Goal: Information Seeking & Learning: Check status

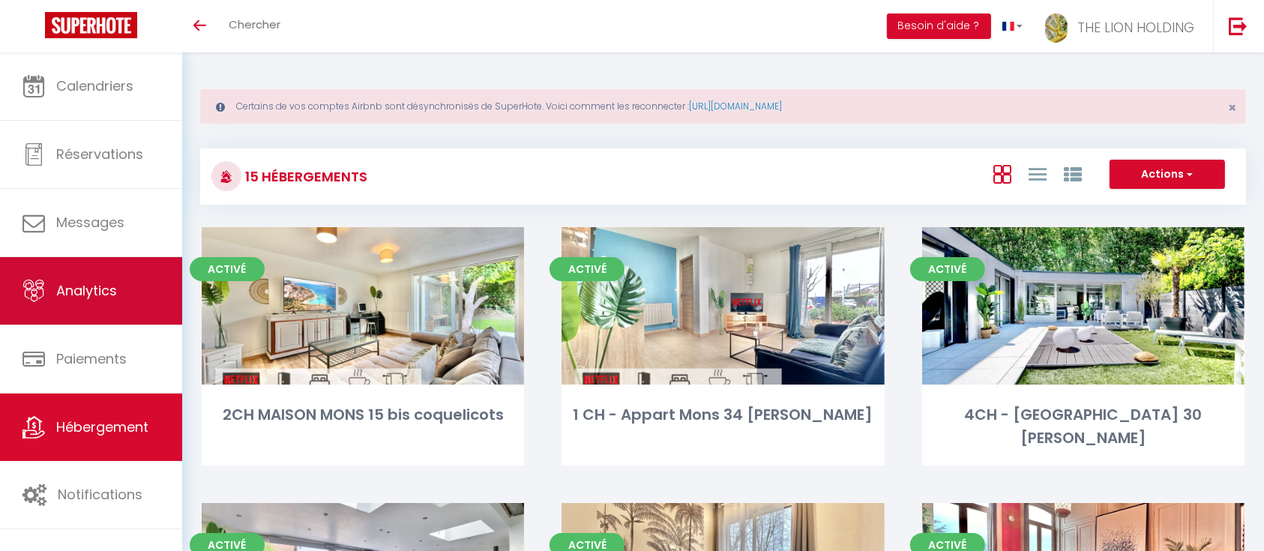
click at [63, 274] on link "Analytics" at bounding box center [91, 290] width 182 height 67
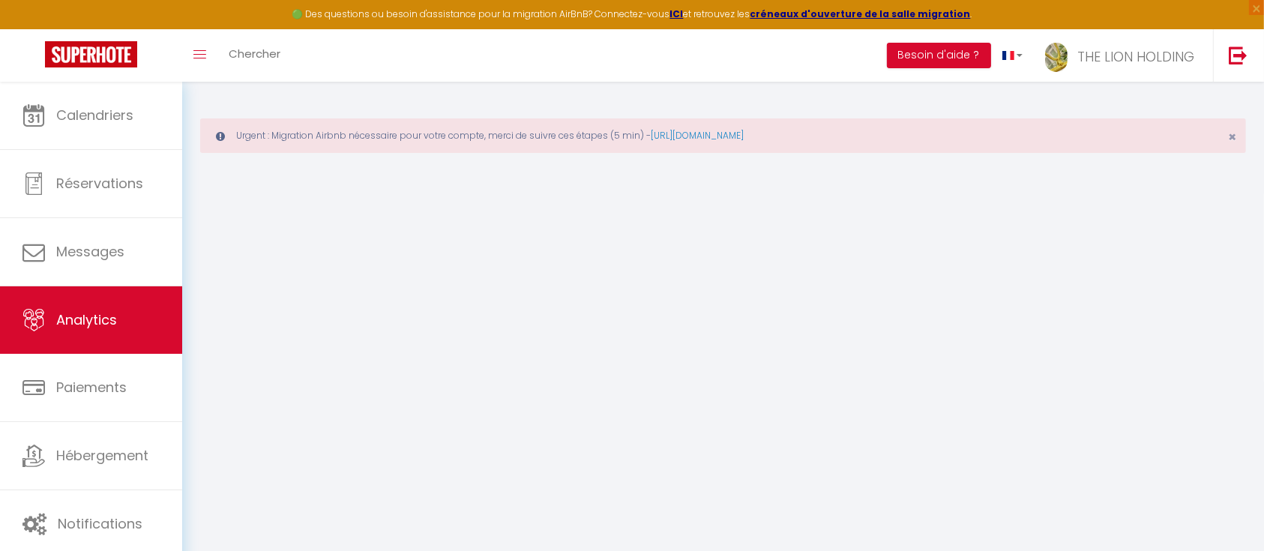
select select "2025"
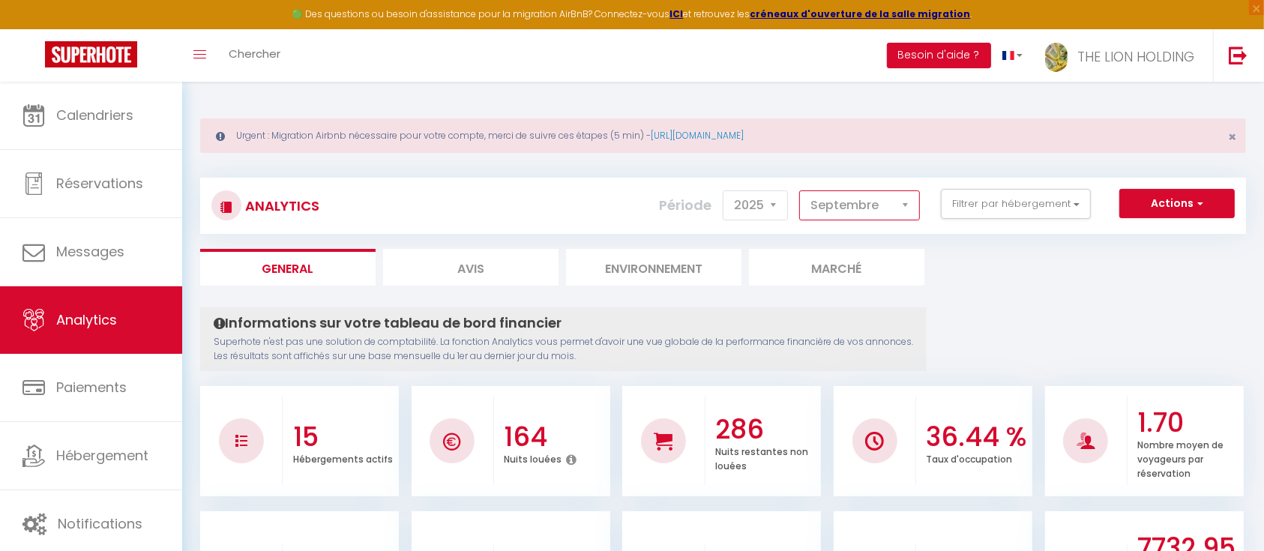
click at [872, 205] on select "[PERSON_NAME] Mars [PERSON_NAME] Juin Juillet Août Septembre Octobre Novembre D…" at bounding box center [859, 205] width 121 height 30
select select "8"
click at [802, 190] on select "[PERSON_NAME] Mars [PERSON_NAME] Juin Juillet Août Septembre Octobre Novembre D…" at bounding box center [859, 205] width 121 height 30
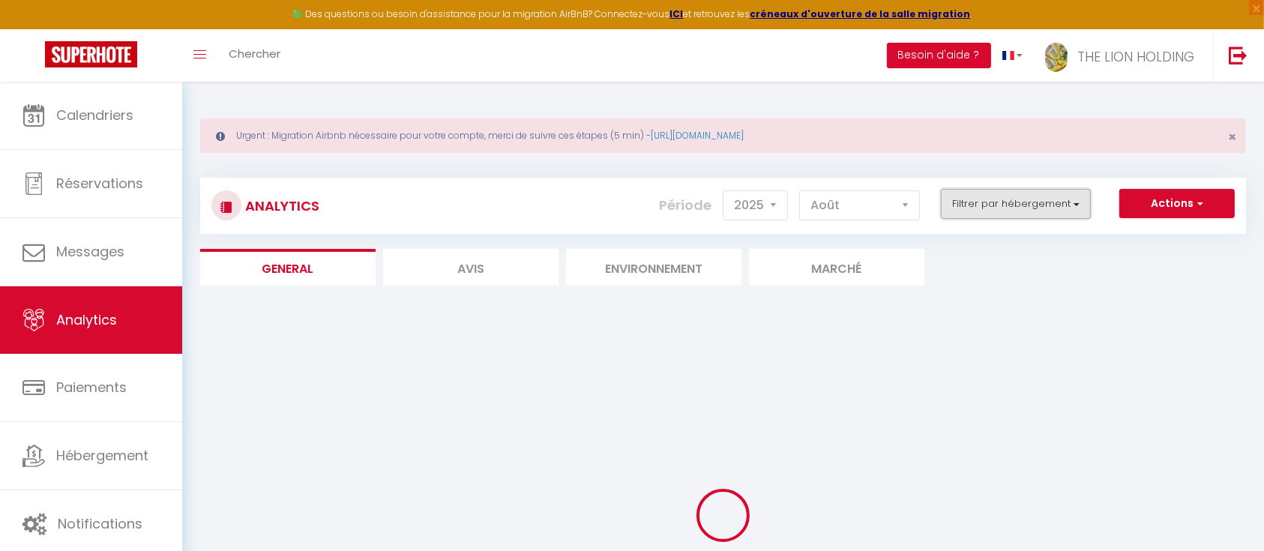
click at [990, 189] on button "Filtrer par hébergement" at bounding box center [1016, 204] width 150 height 30
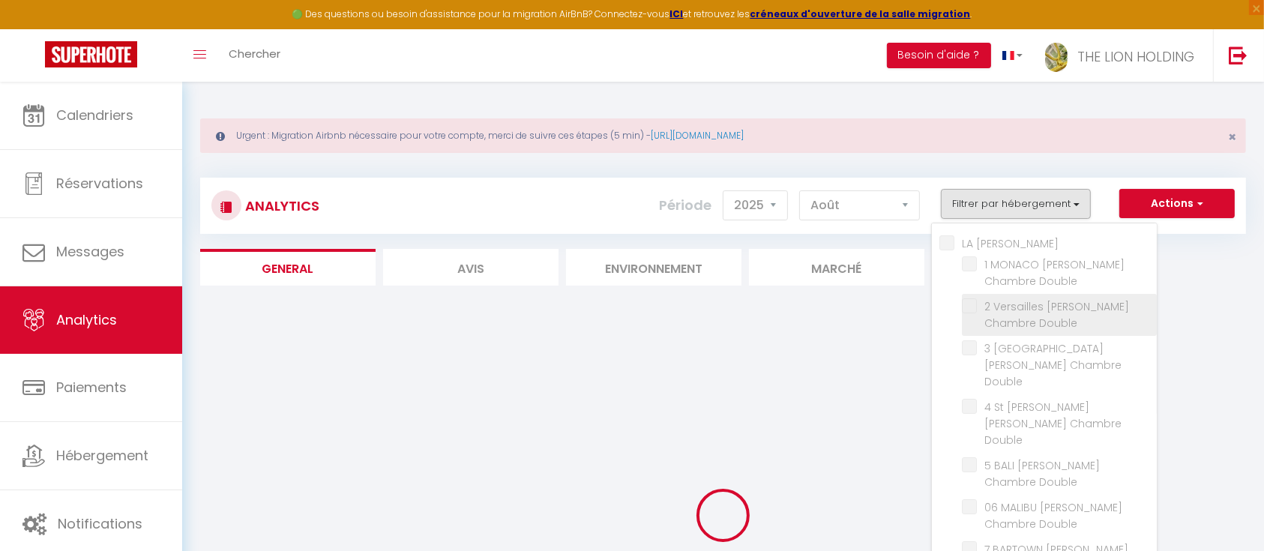
checkbox ORA "false"
checkbox Double "false"
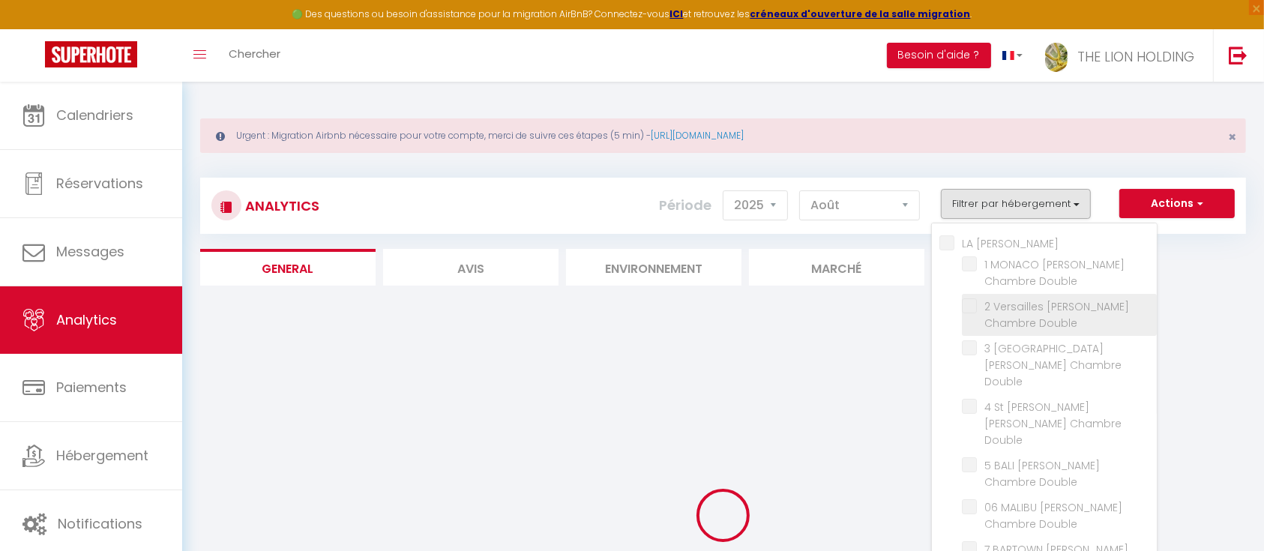
checkbox Double "false"
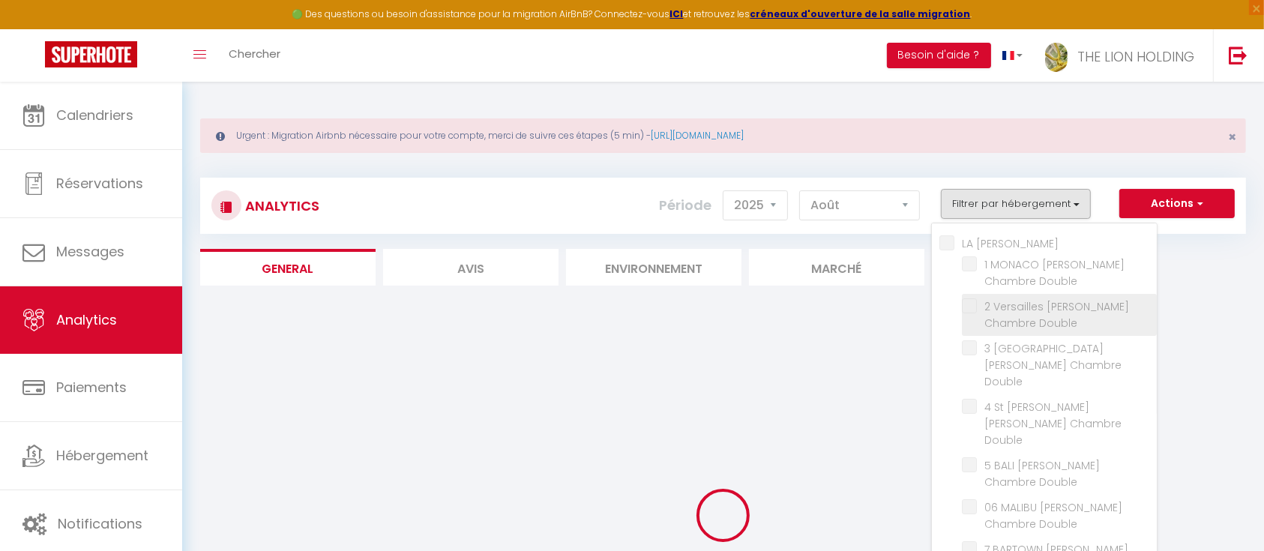
checkbox input "false"
checkbox coquelicots "false"
checkbox Leclerc "false"
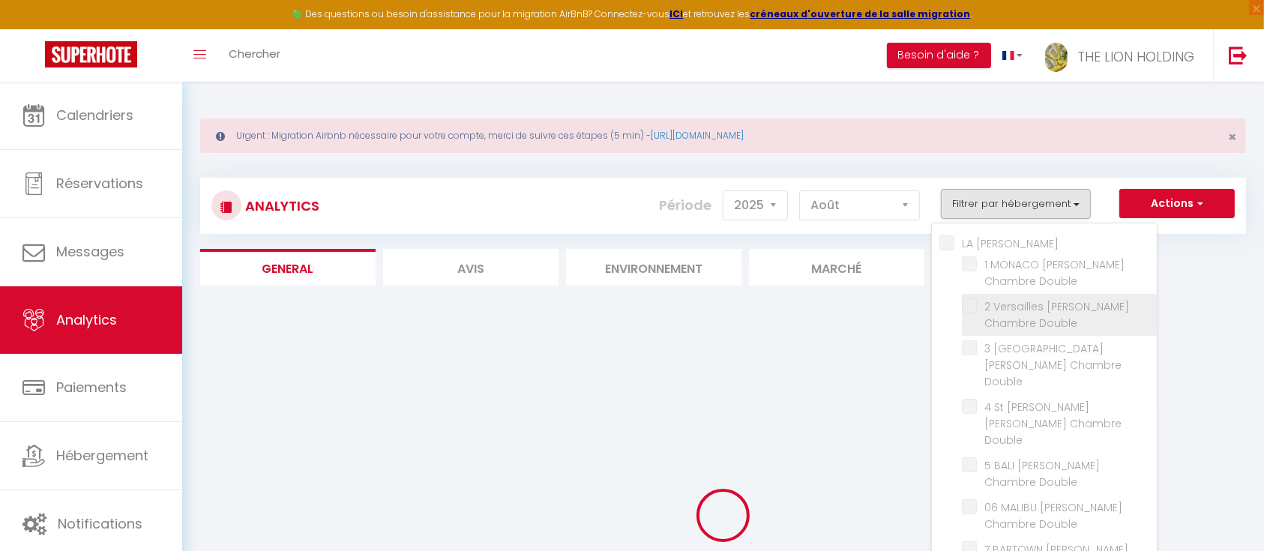
checkbox Leclerc "false"
checkbox 2h30 "false"
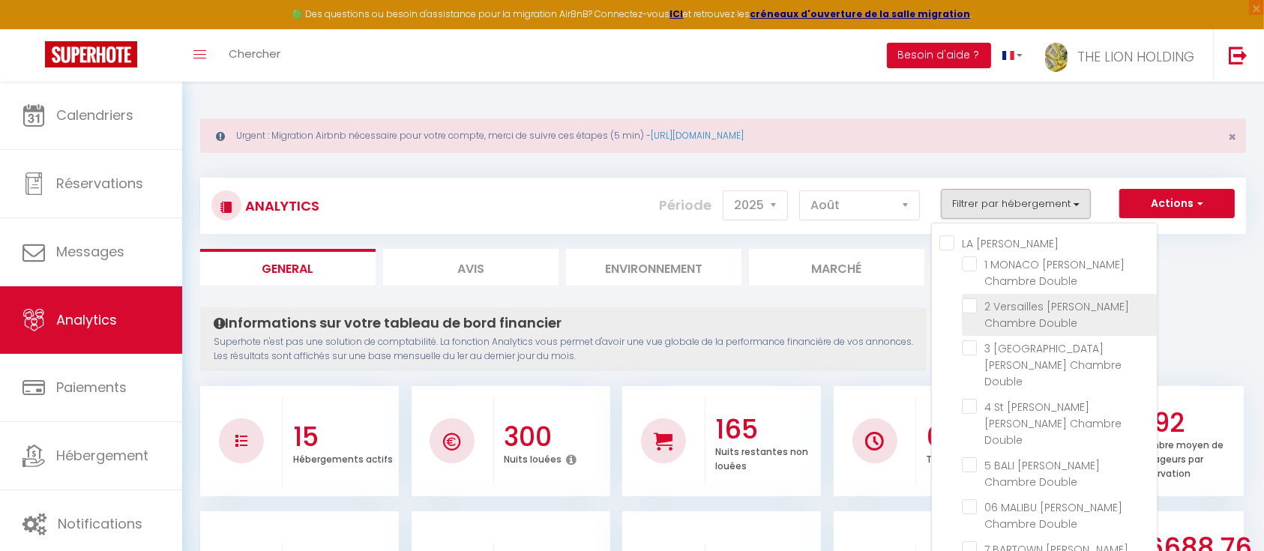
click at [973, 311] on Double "checkbox" at bounding box center [1059, 305] width 195 height 15
checkbox Double "true"
checkbox Double "false"
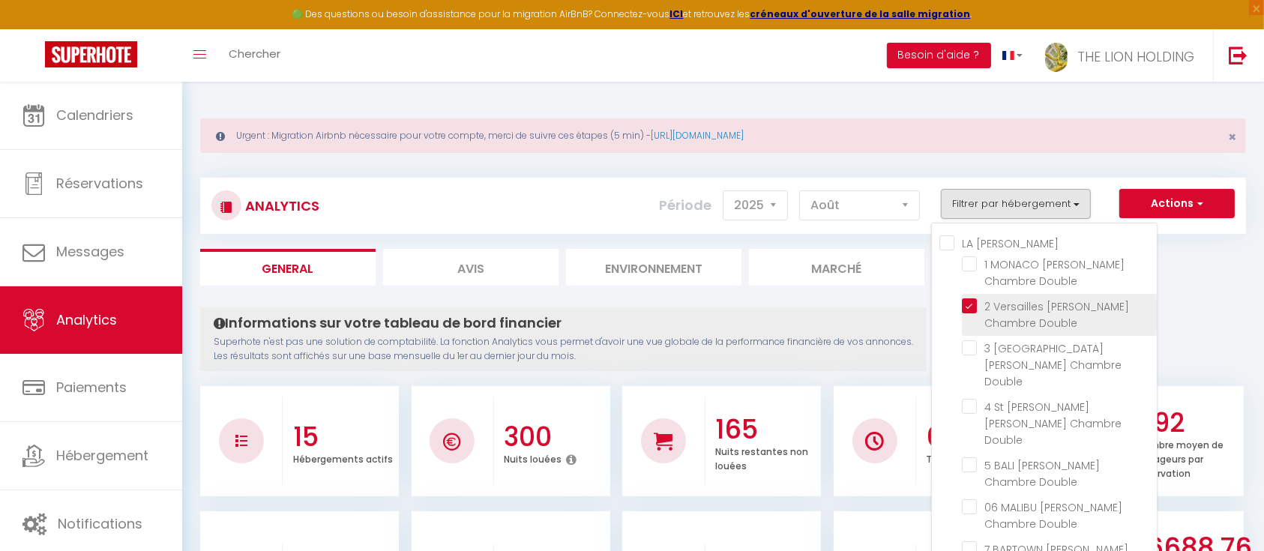
checkbox Double "false"
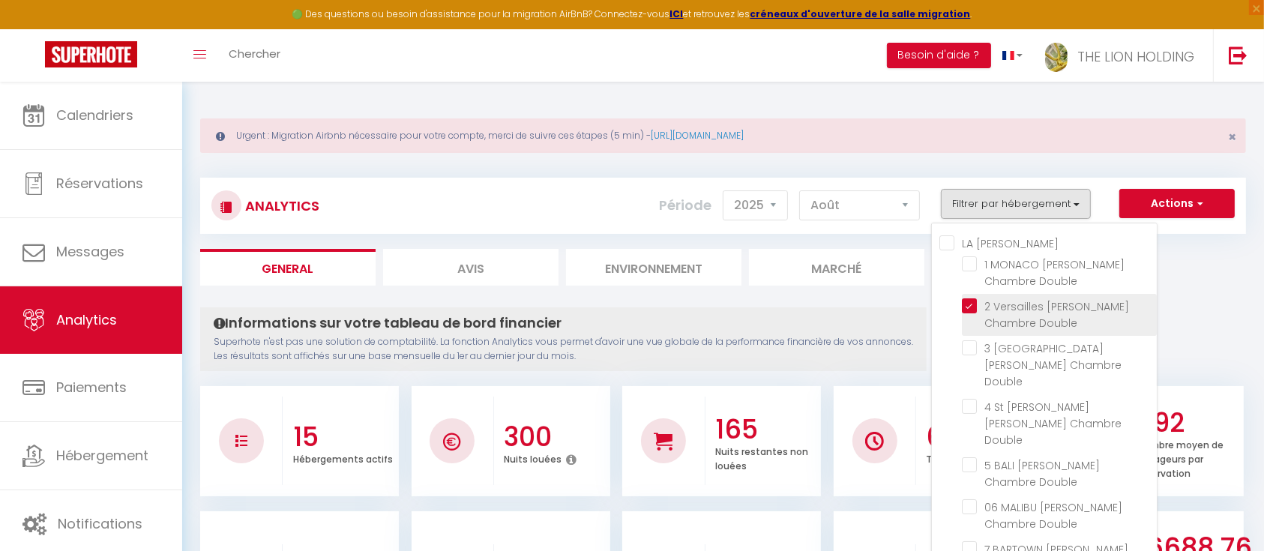
checkbox coquelicots "false"
checkbox Leclerc "false"
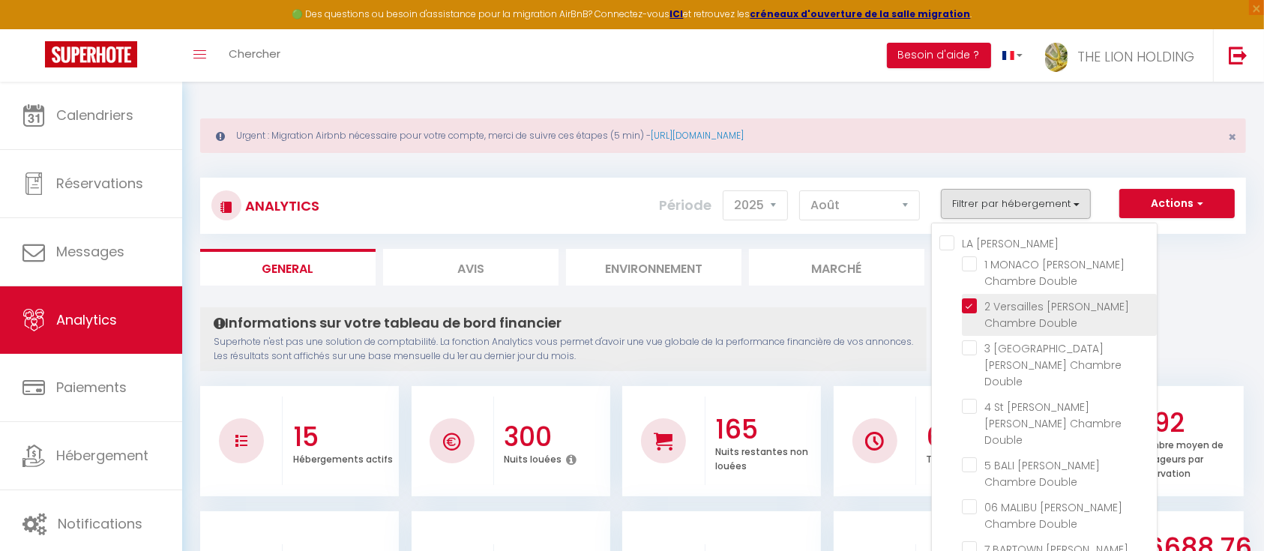
checkbox 2h30 "false"
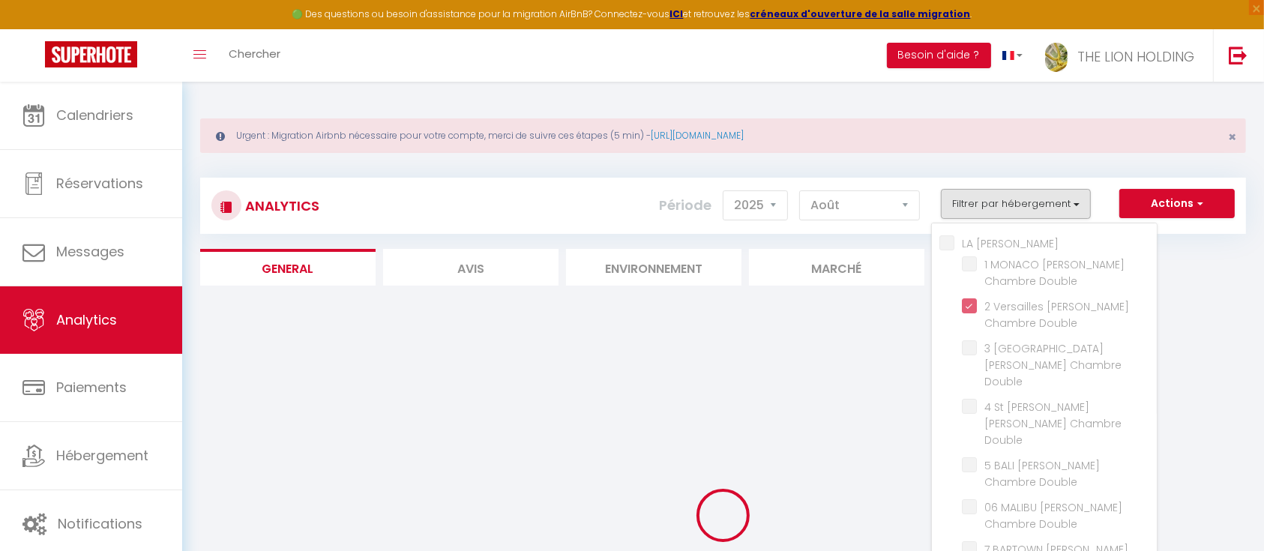
checkbox Double "false"
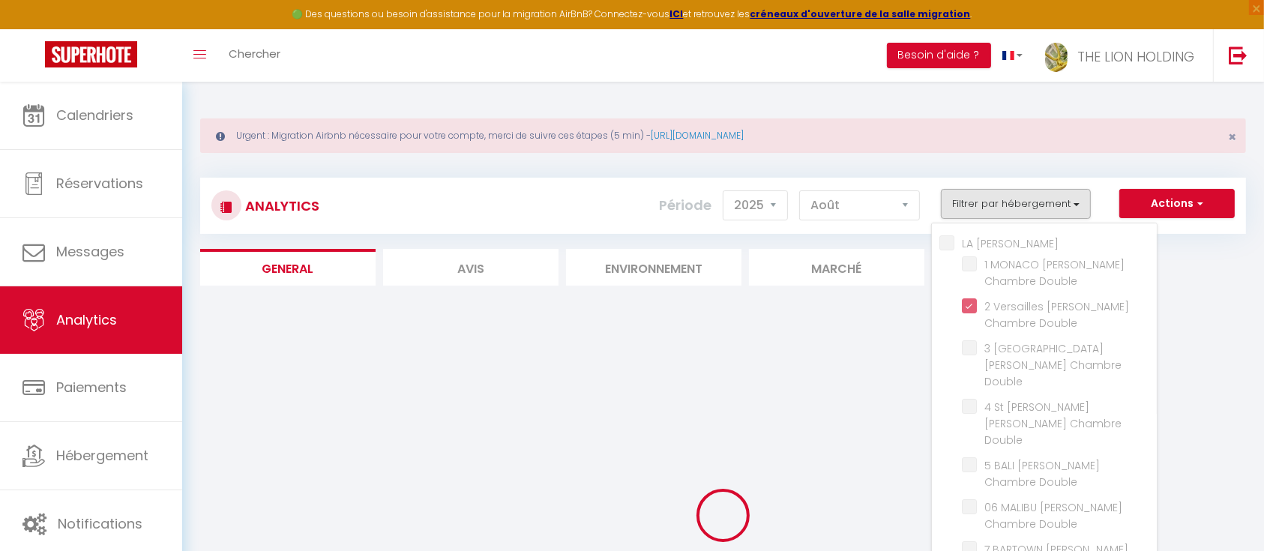
checkbox Double "false"
checkbox coquelicots "false"
checkbox Leclerc "false"
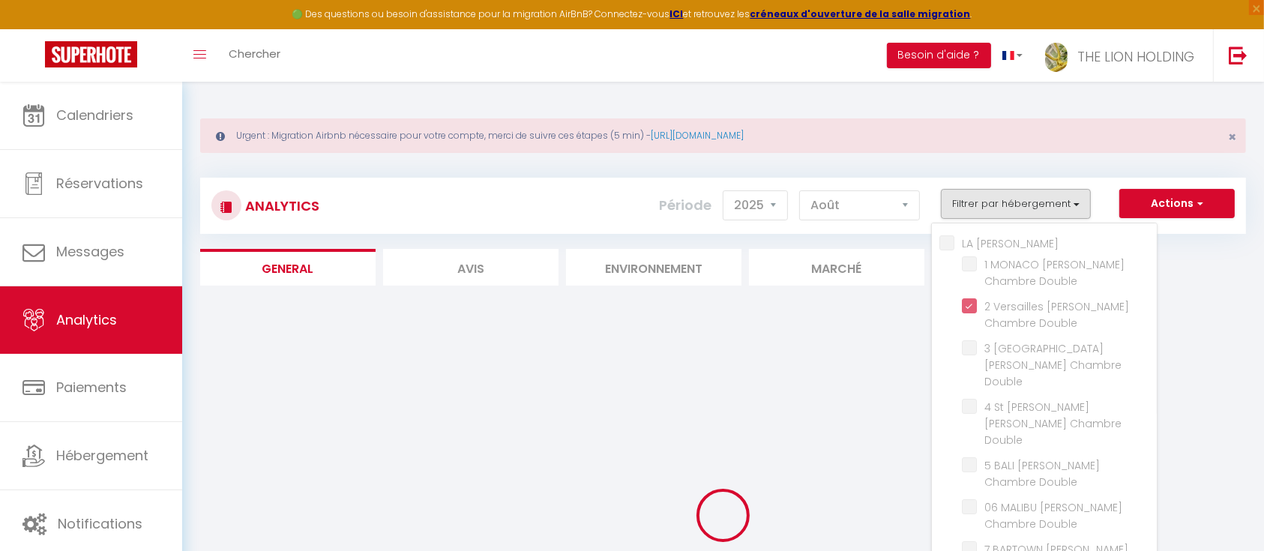
checkbox Leclerc "false"
checkbox 2h30 "false"
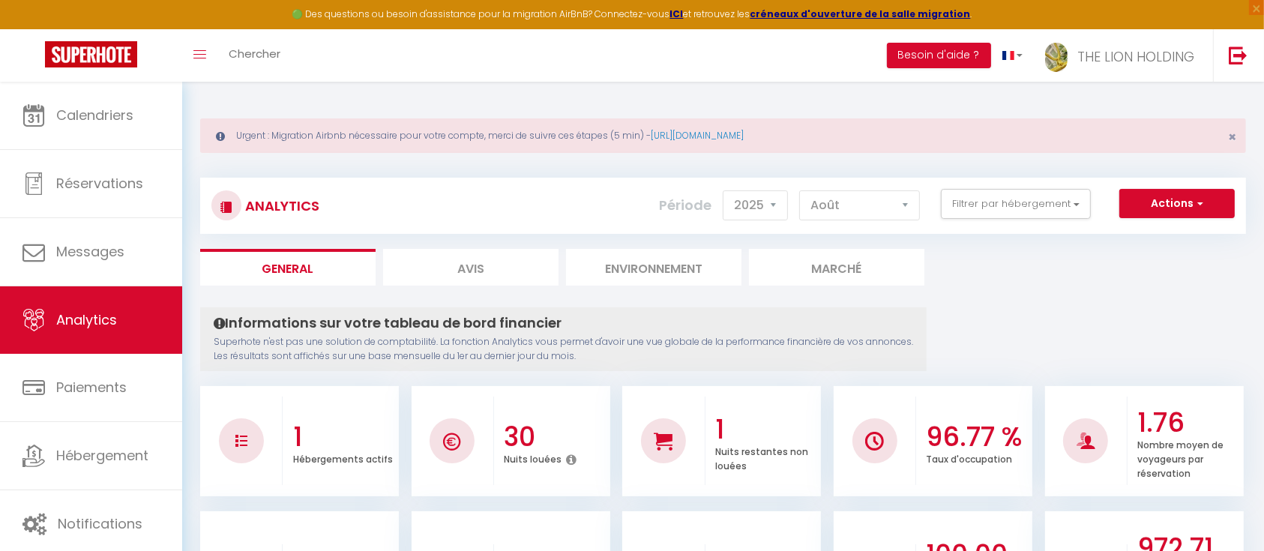
click at [1062, 186] on div "Analytics Actions Génération SuperConciergerie Génération SuperAnalyzer Générat…" at bounding box center [723, 206] width 1046 height 56
click at [1060, 192] on button "Filtrer par hébergement" at bounding box center [1016, 204] width 150 height 30
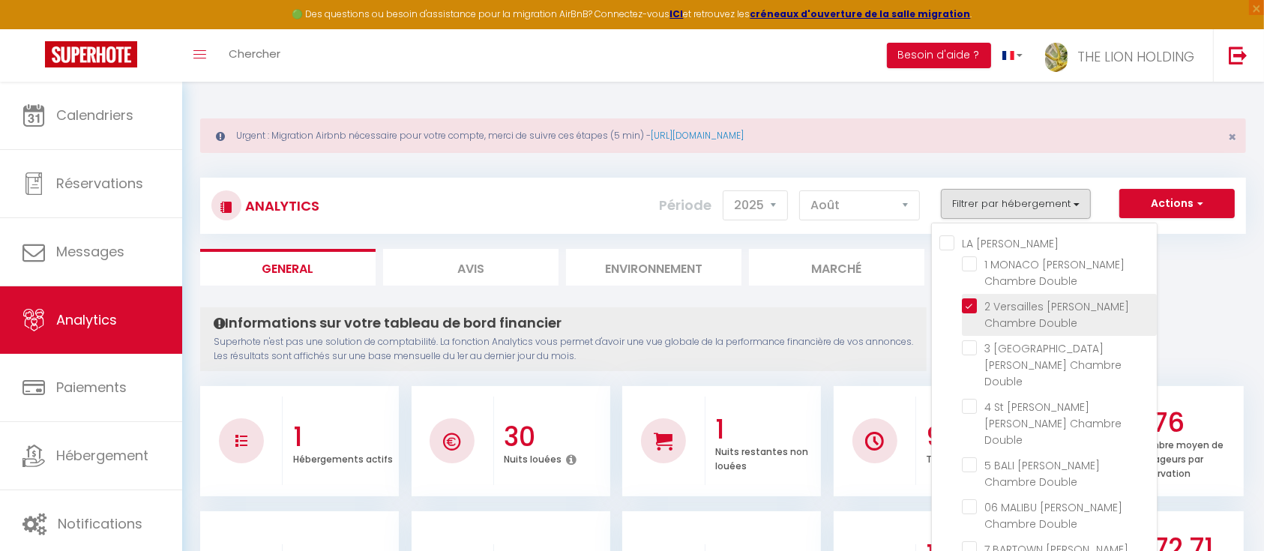
click at [967, 302] on Double "checkbox" at bounding box center [1059, 305] width 195 height 15
checkbox Double "false"
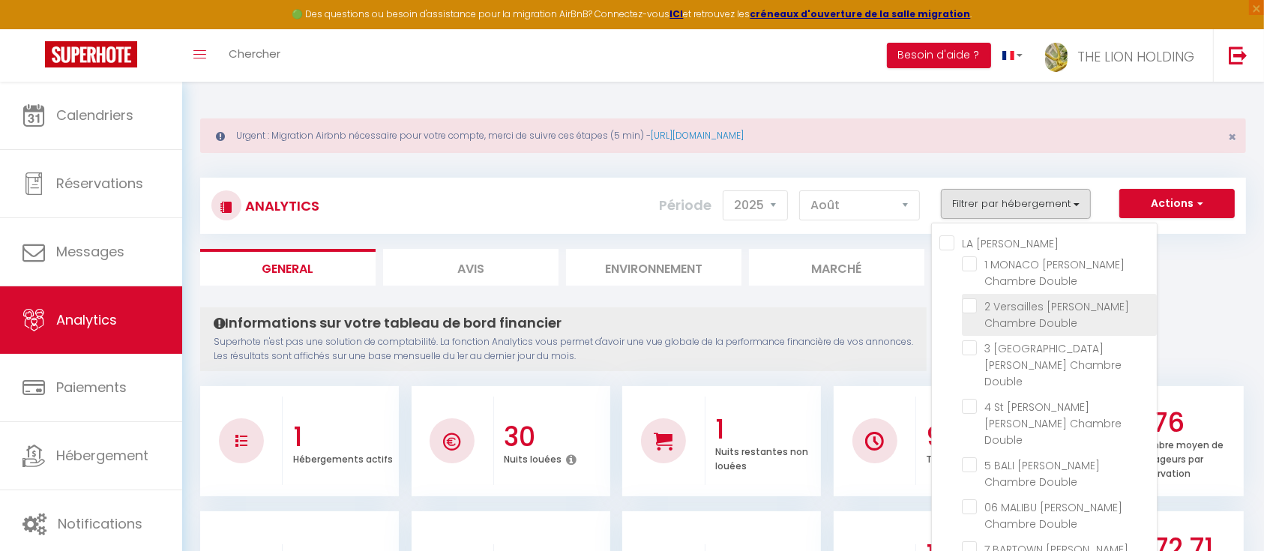
checkbox Double "false"
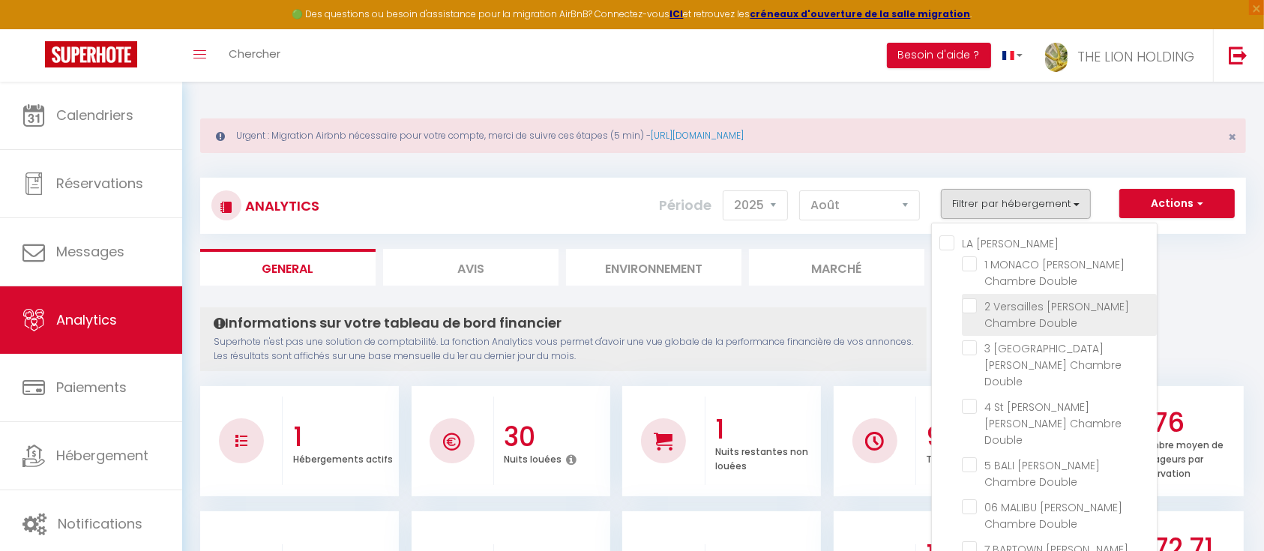
checkbox coquelicots "false"
checkbox Leclerc "false"
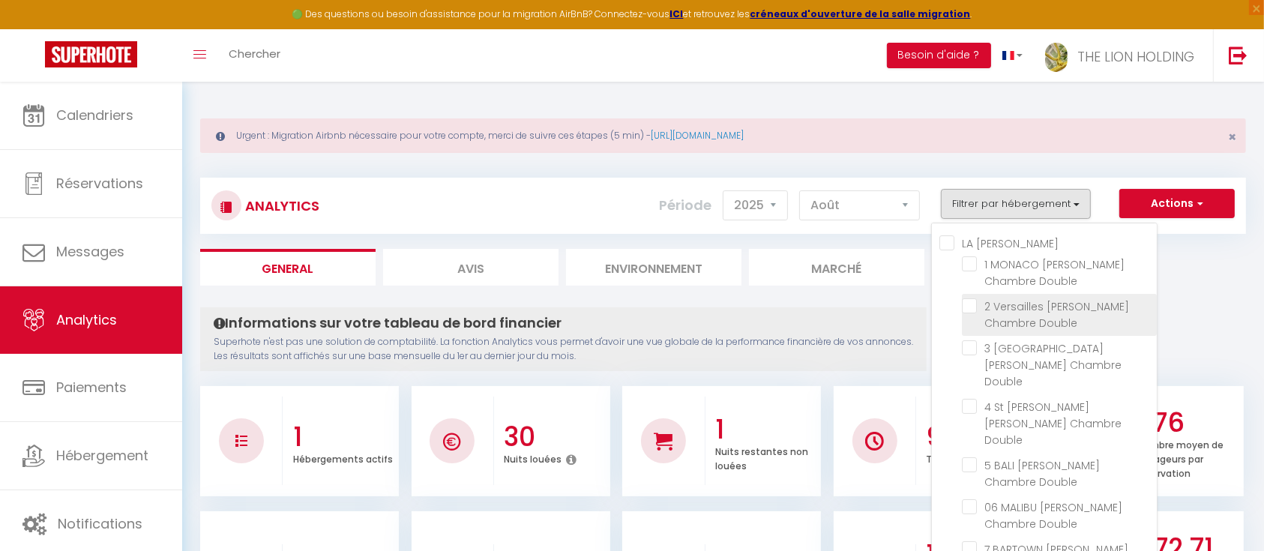
checkbox 2h30 "false"
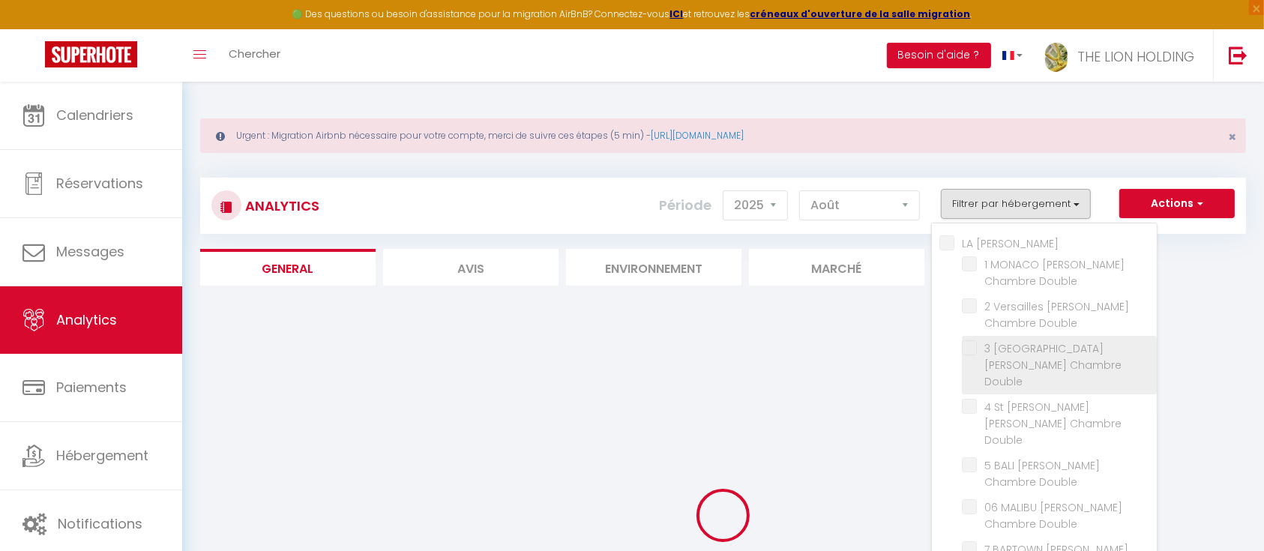
checkbox Double "false"
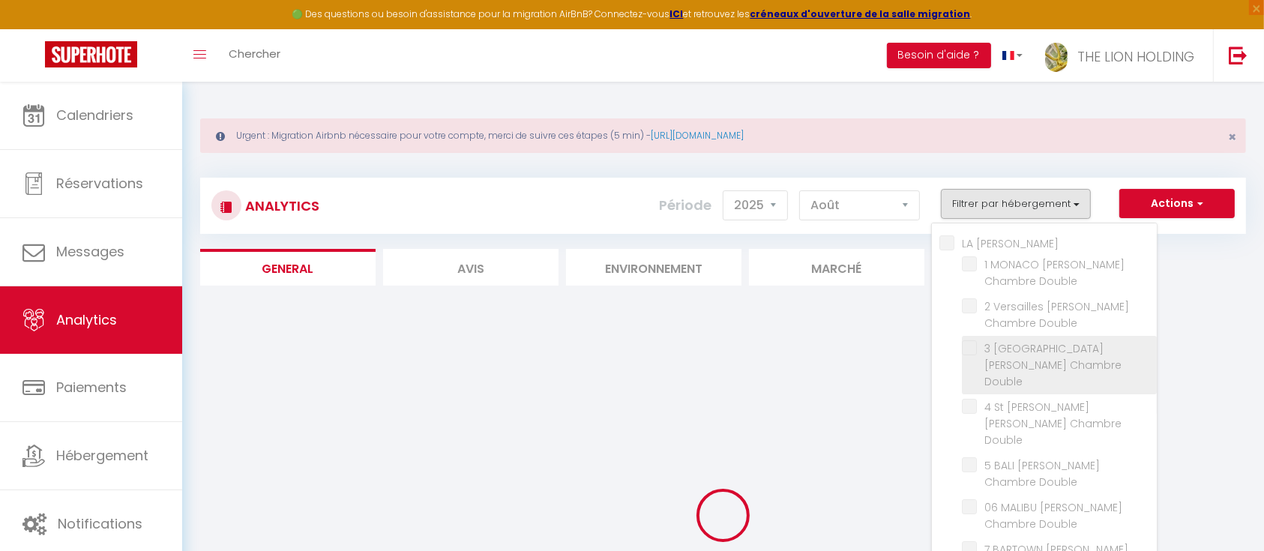
checkbox Double "false"
checkbox coquelicots "false"
checkbox Leclerc "false"
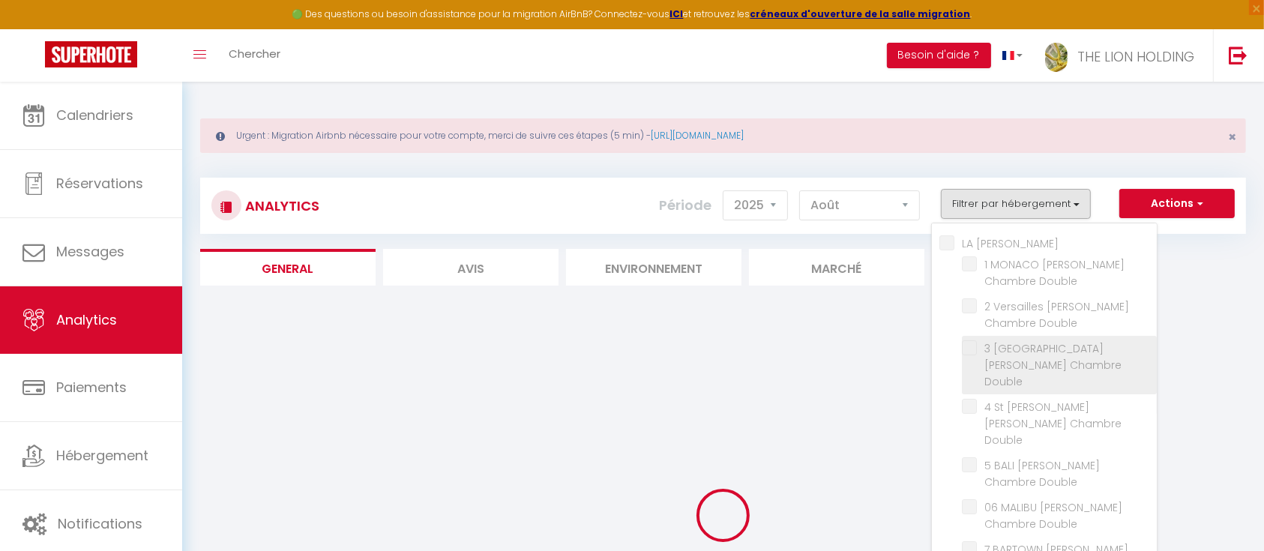
checkbox Leclerc "false"
checkbox 2h30 "false"
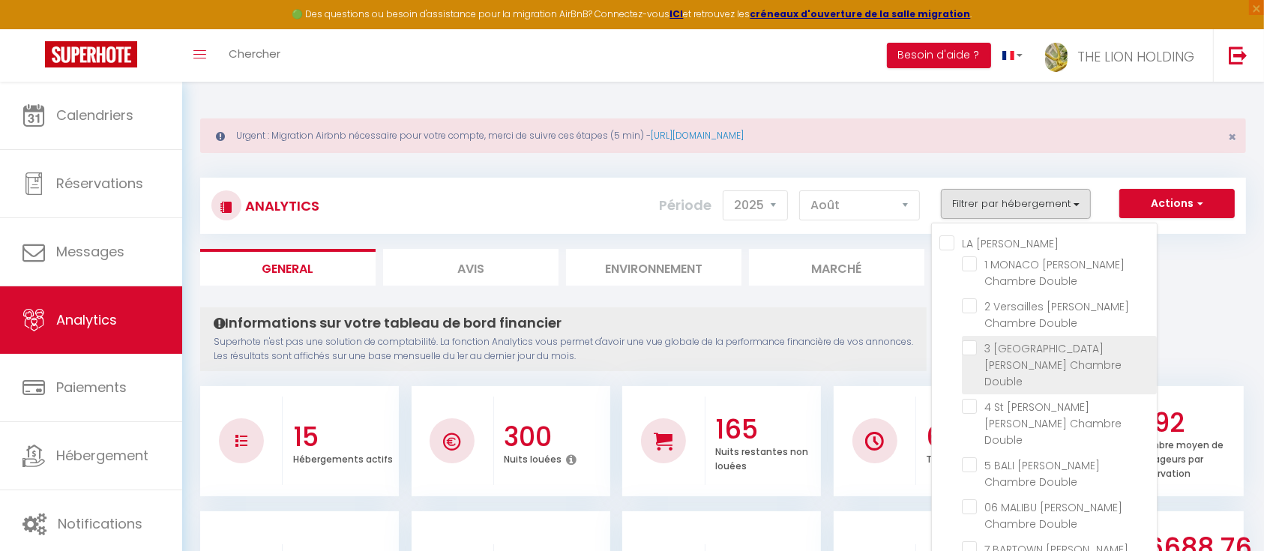
click at [975, 351] on Double "checkbox" at bounding box center [1059, 347] width 195 height 15
checkbox Double "true"
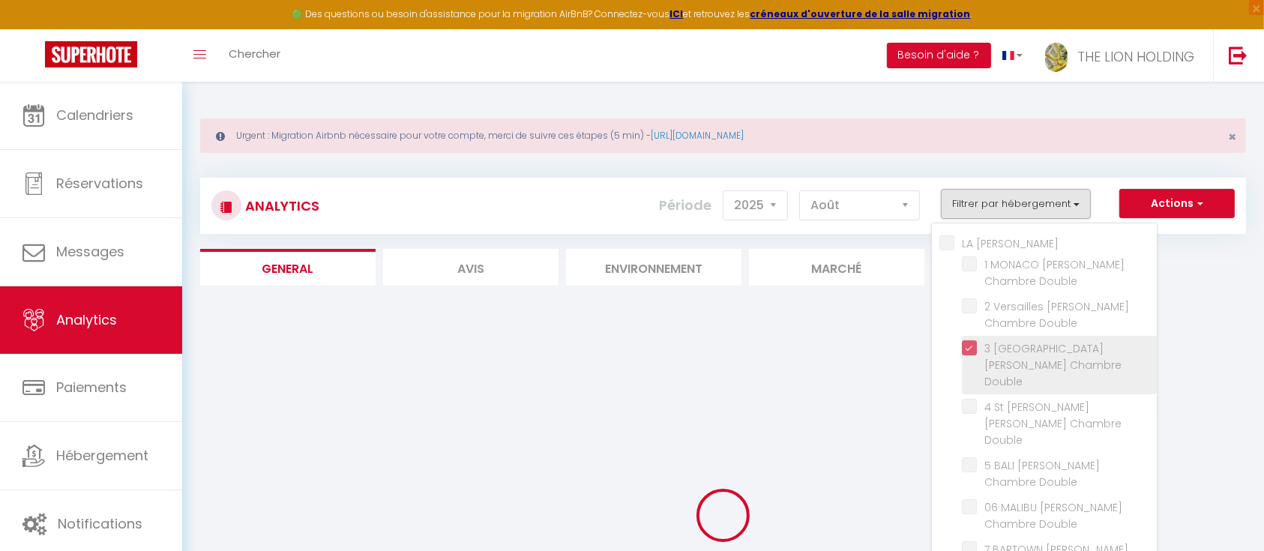
checkbox Double "false"
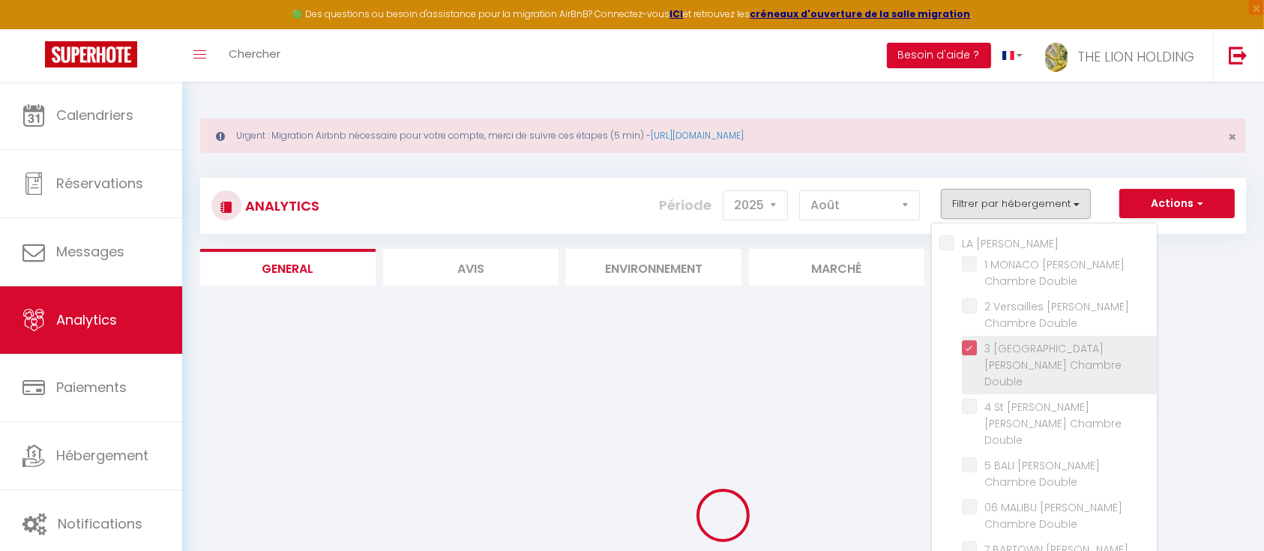
checkbox Double "false"
checkbox coquelicots "false"
checkbox Leclerc "false"
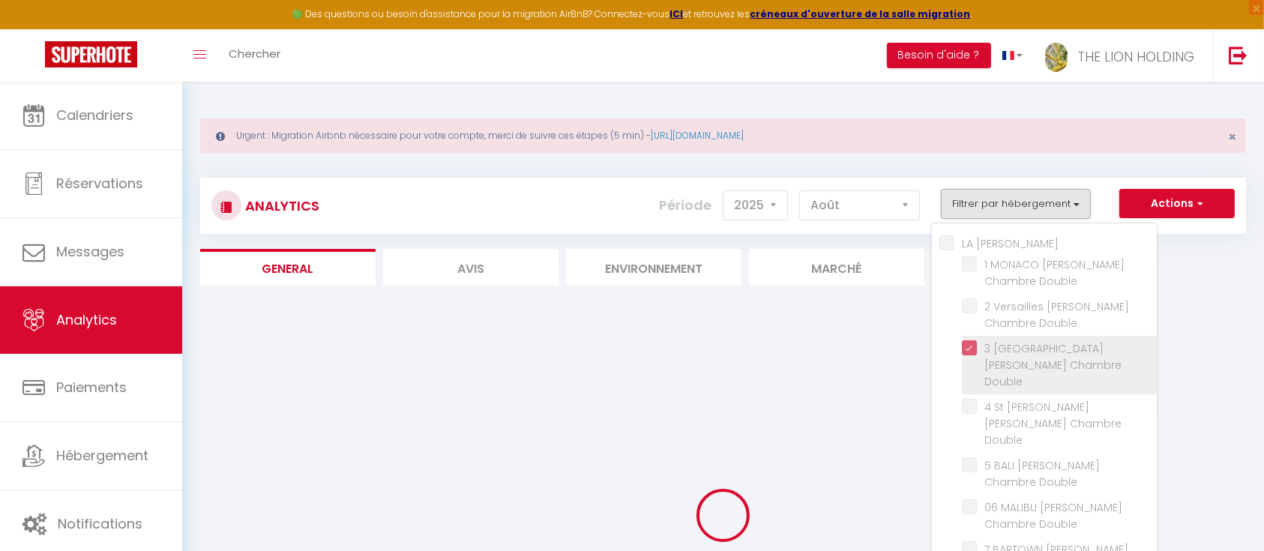
checkbox Leclerc "false"
checkbox 2h30 "false"
checkbox Double "false"
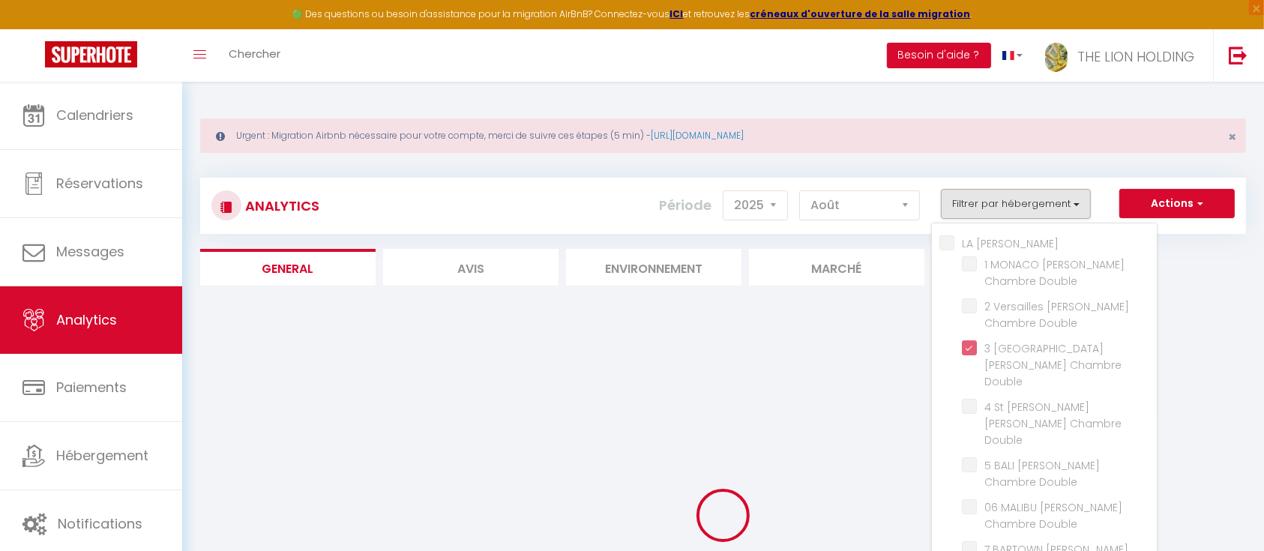
checkbox Double "false"
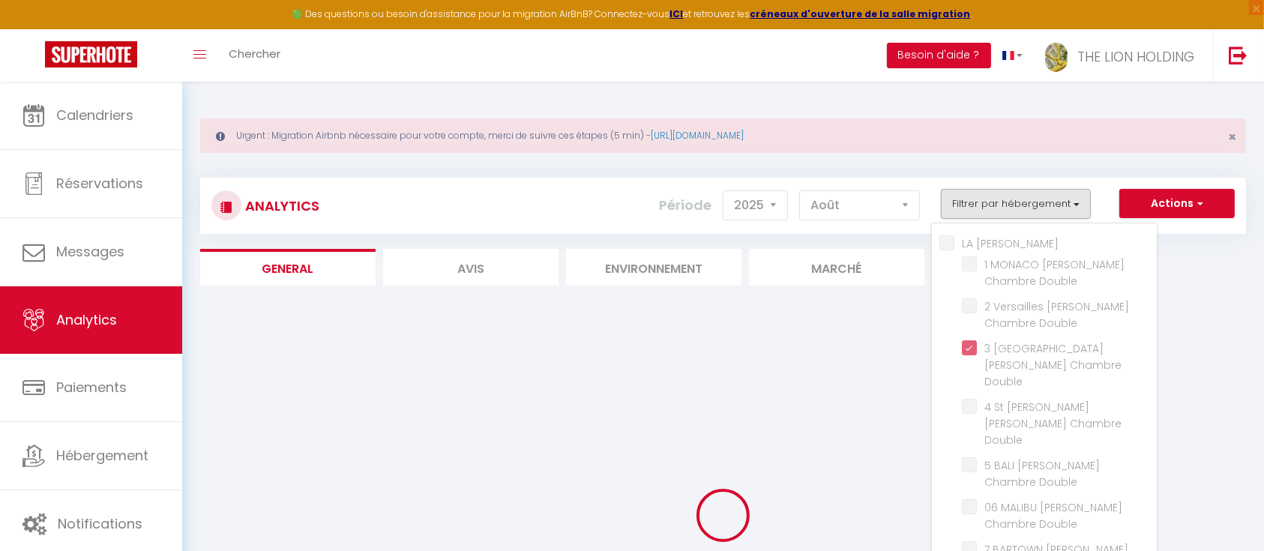
checkbox coquelicots "false"
checkbox Leclerc "false"
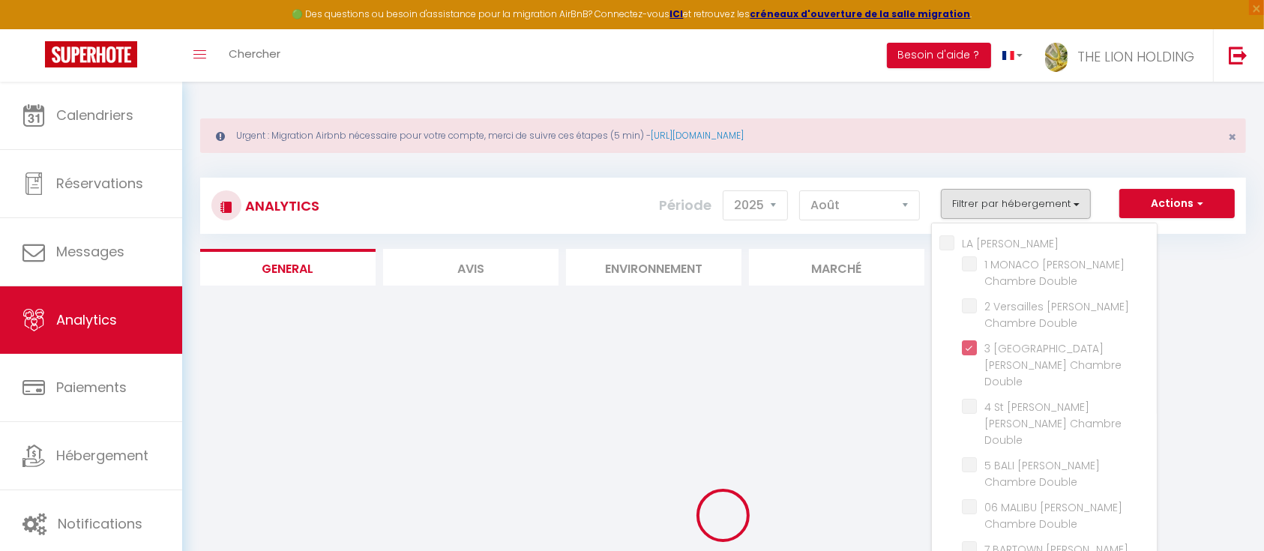
checkbox 2h30 "false"
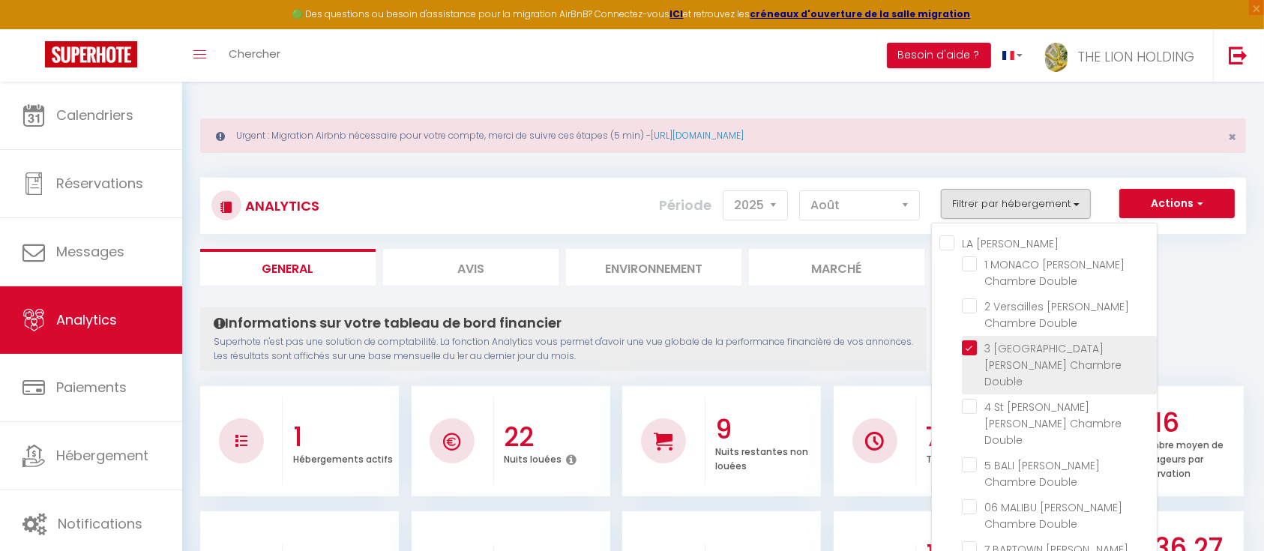
click at [973, 344] on Double "checkbox" at bounding box center [1059, 347] width 195 height 15
checkbox Double "false"
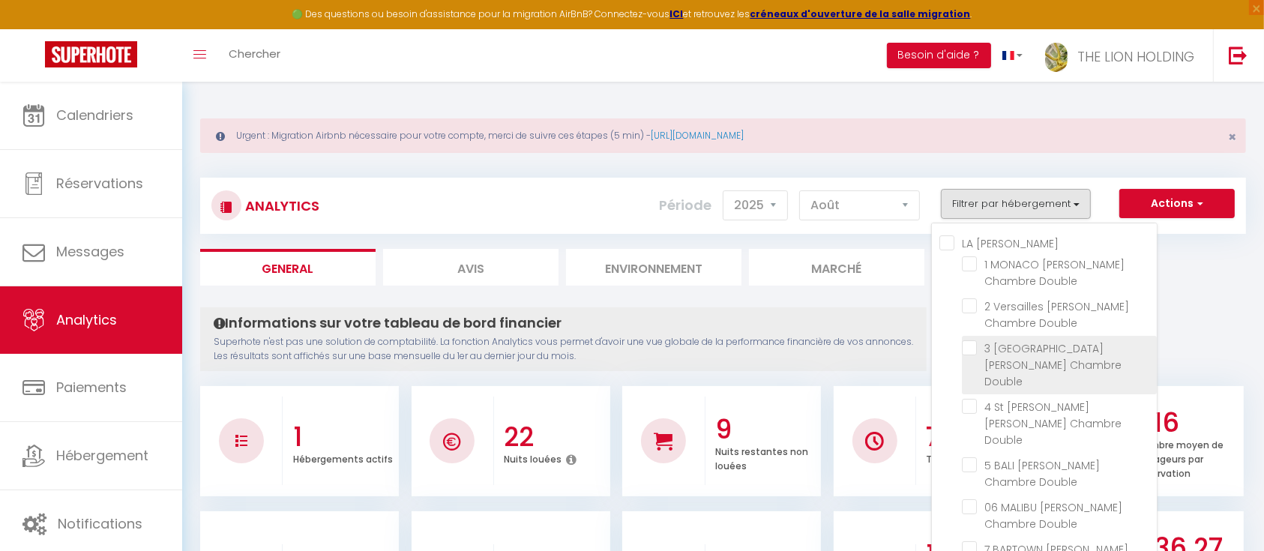
checkbox Double "false"
checkbox coquelicots "false"
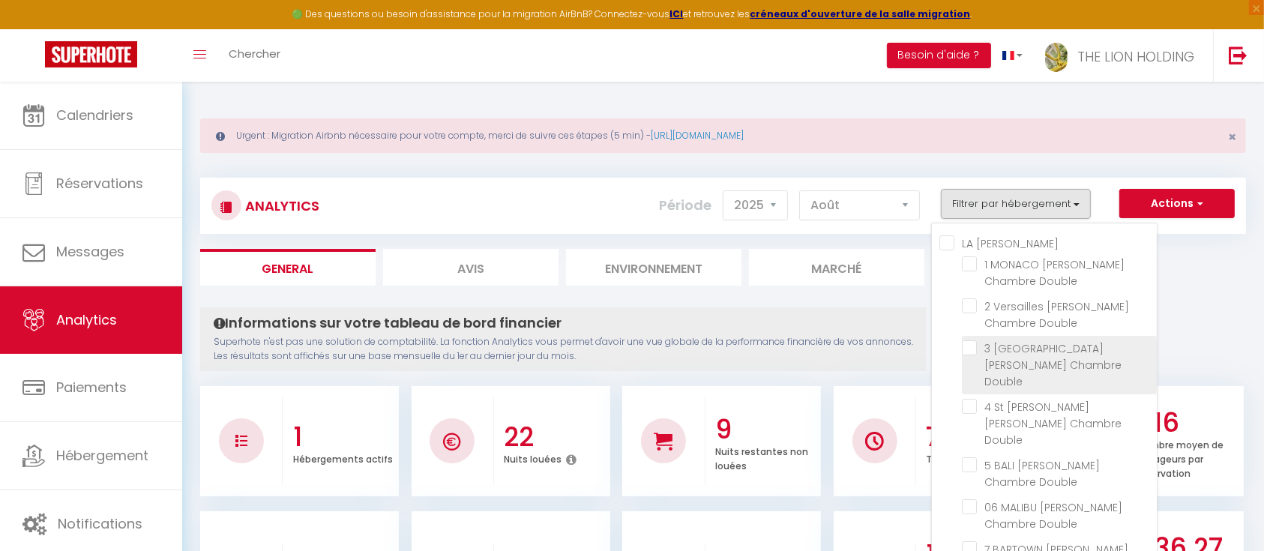
checkbox Leclerc "false"
checkbox 2h30 "false"
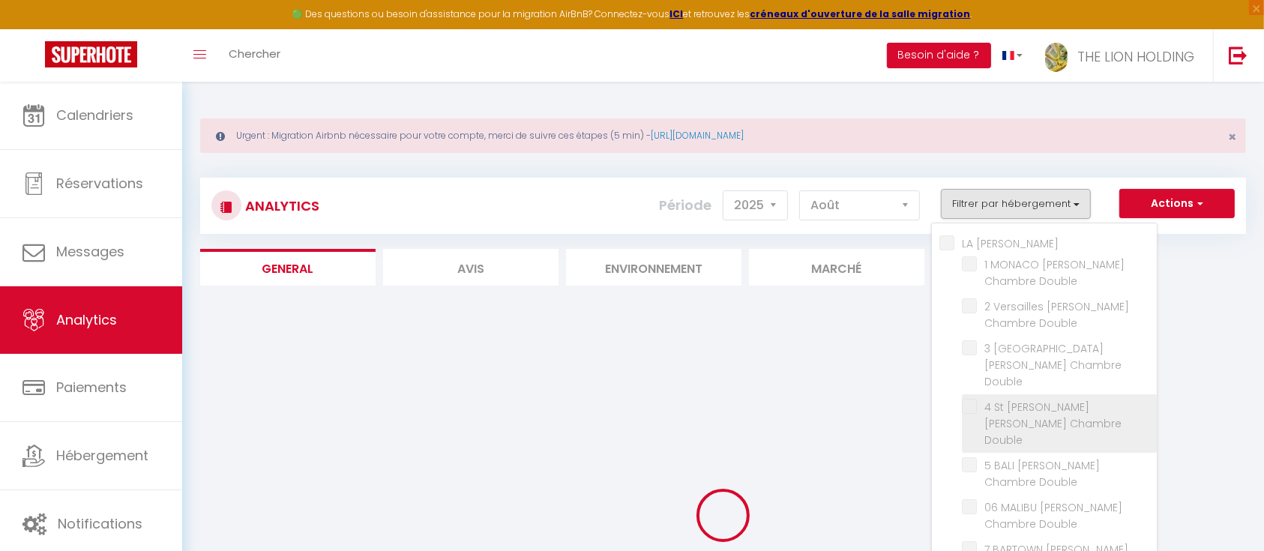
checkbox Double "false"
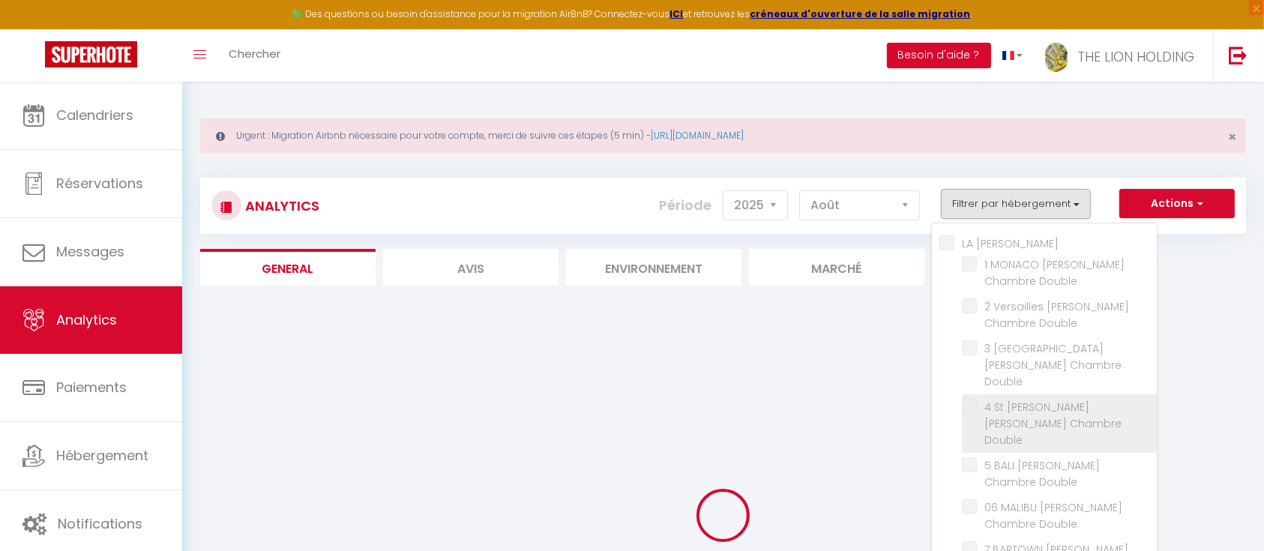
checkbox Double "false"
checkbox coquelicots "false"
checkbox Leclerc "false"
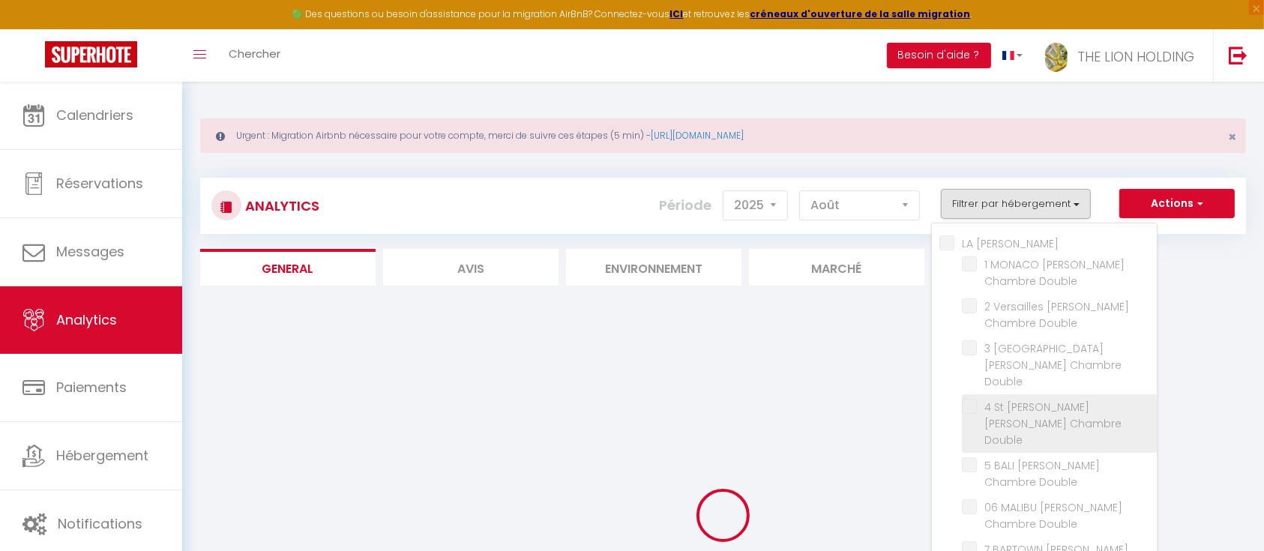
checkbox Leclerc "false"
checkbox 2h30 "false"
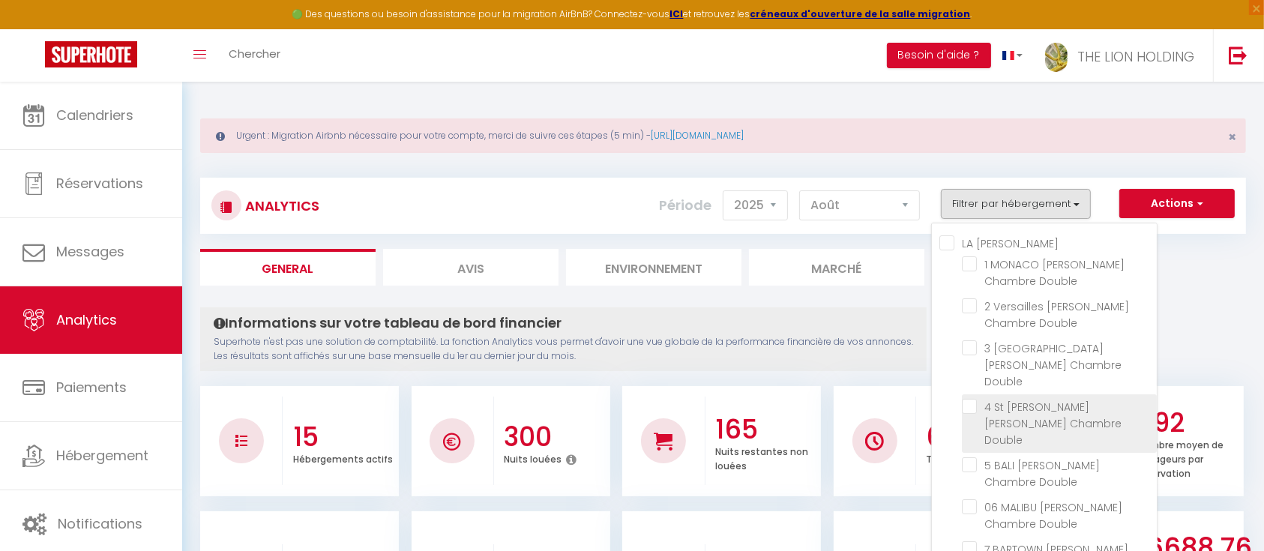
click at [970, 399] on Double "checkbox" at bounding box center [1059, 406] width 195 height 15
checkbox Double "true"
checkbox Double "false"
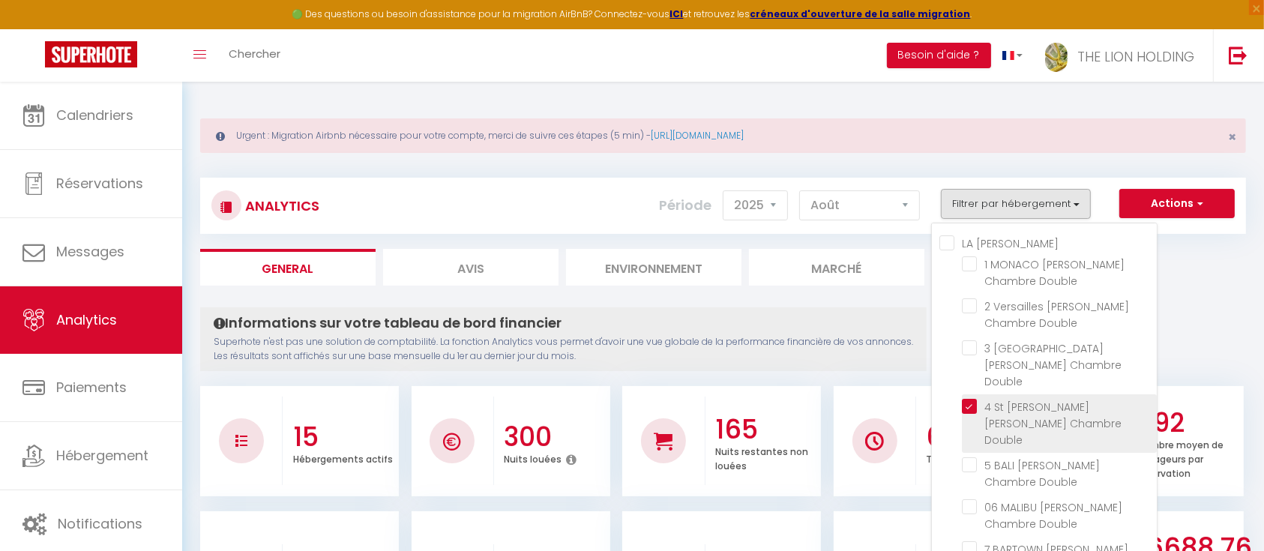
checkbox Double "false"
checkbox coquelicots "false"
checkbox Leclerc "false"
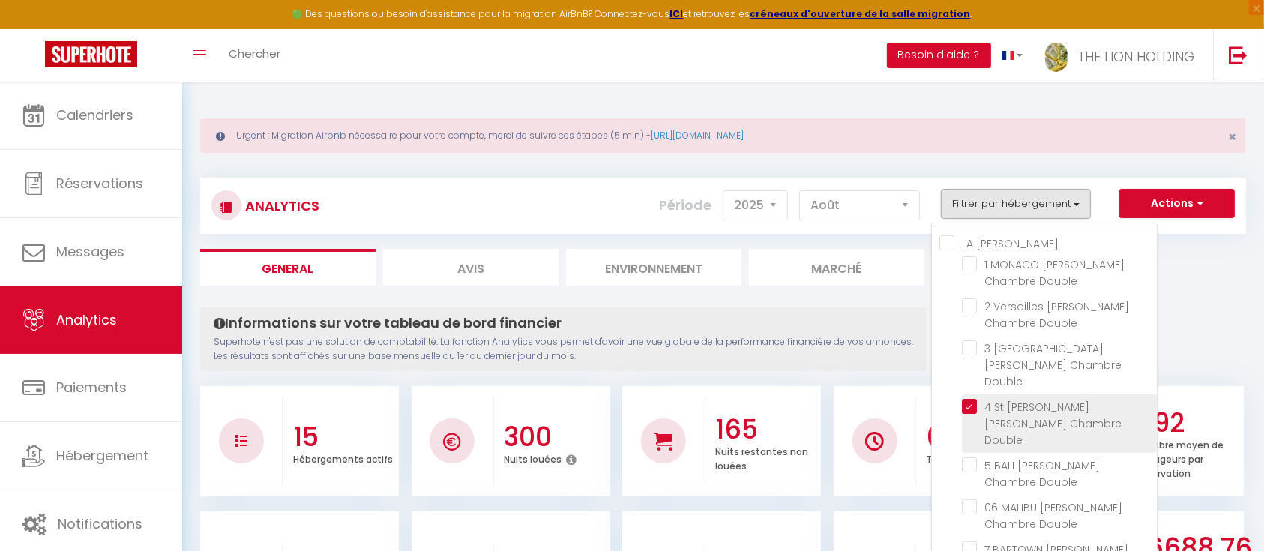
checkbox Leclerc "false"
checkbox 2h30 "false"
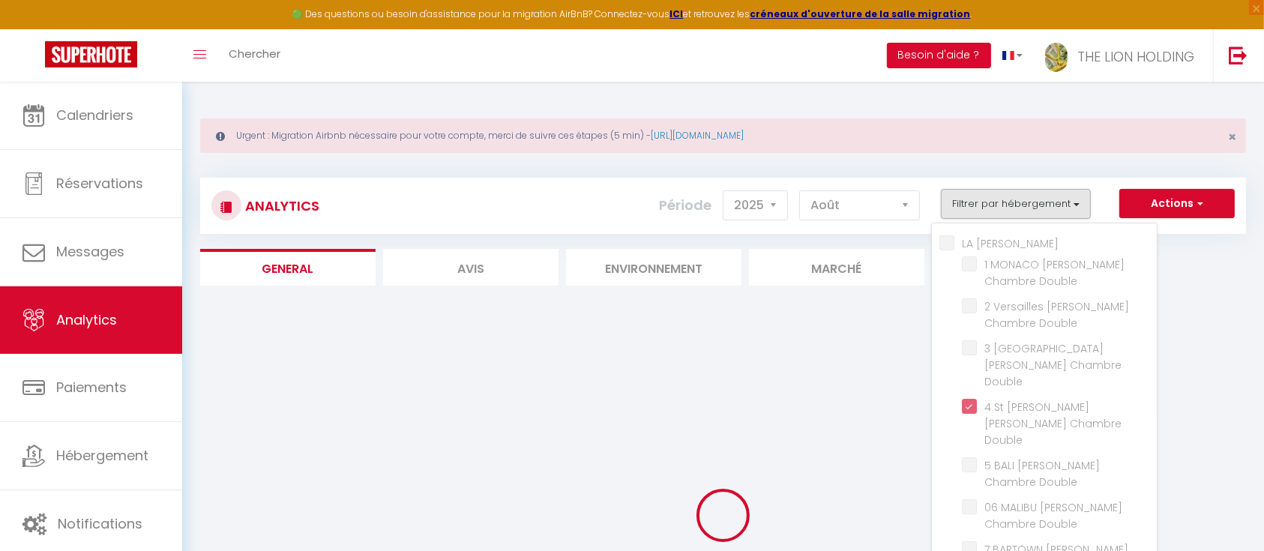
checkbox Double "false"
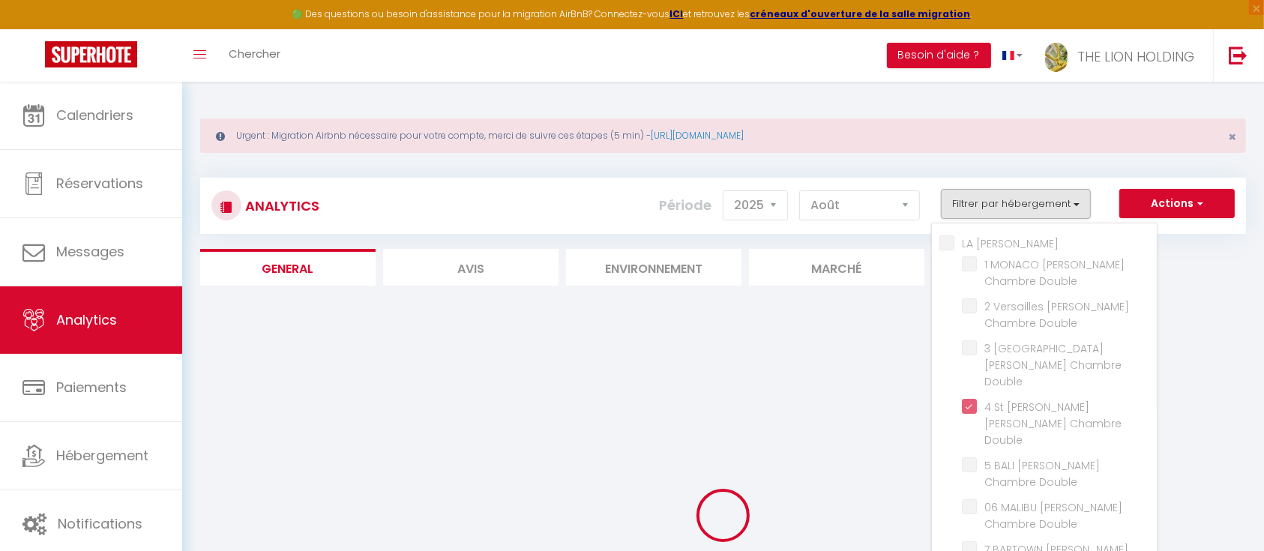
checkbox Double "false"
checkbox coquelicots "false"
checkbox Leclerc "false"
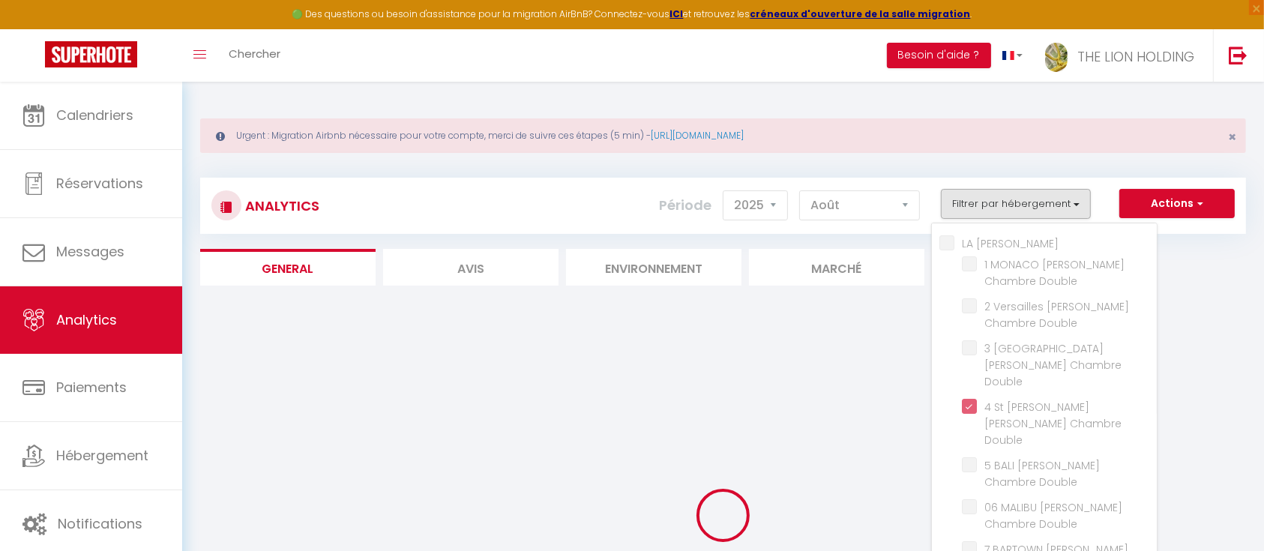
checkbox Leclerc "false"
checkbox 2h30 "false"
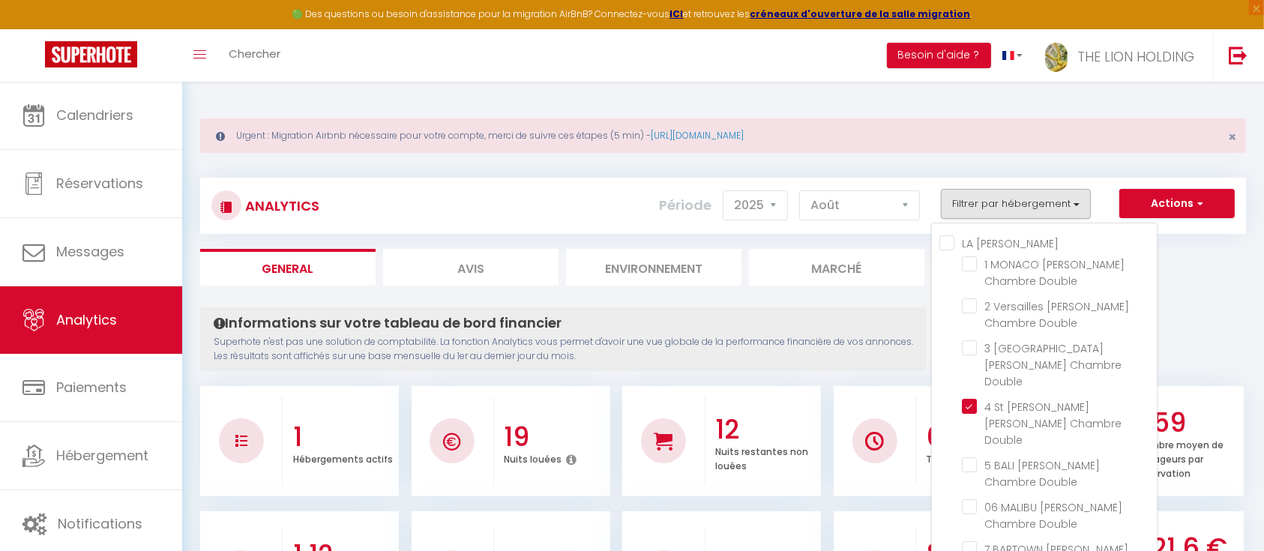
drag, startPoint x: 1264, startPoint y: 133, endPoint x: 1264, endPoint y: 143, distance: 9.7
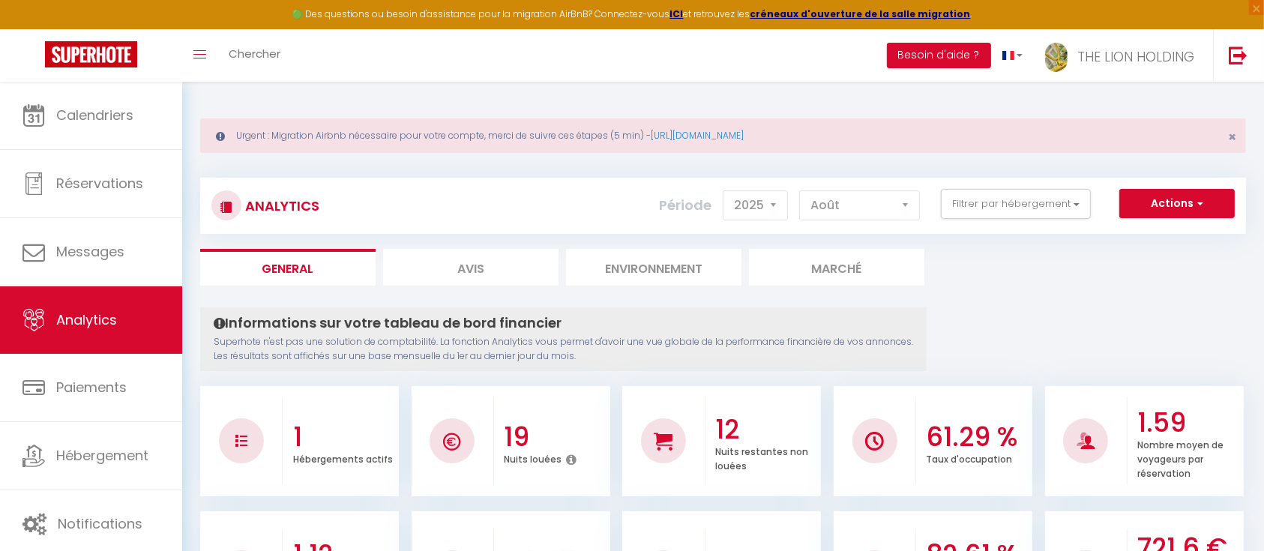
drag, startPoint x: 1237, startPoint y: 151, endPoint x: 1225, endPoint y: 220, distance: 70.8
click at [995, 201] on button "Filtrer par hébergement" at bounding box center [1016, 204] width 150 height 30
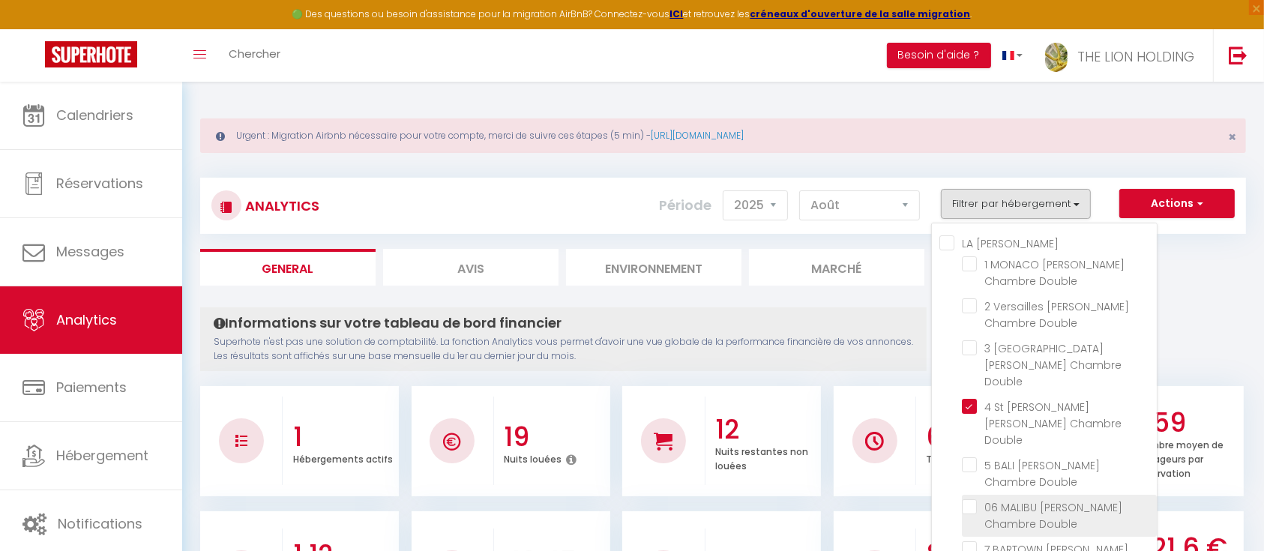
click at [970, 499] on Double "checkbox" at bounding box center [1059, 506] width 195 height 15
checkbox Double "true"
checkbox Double "false"
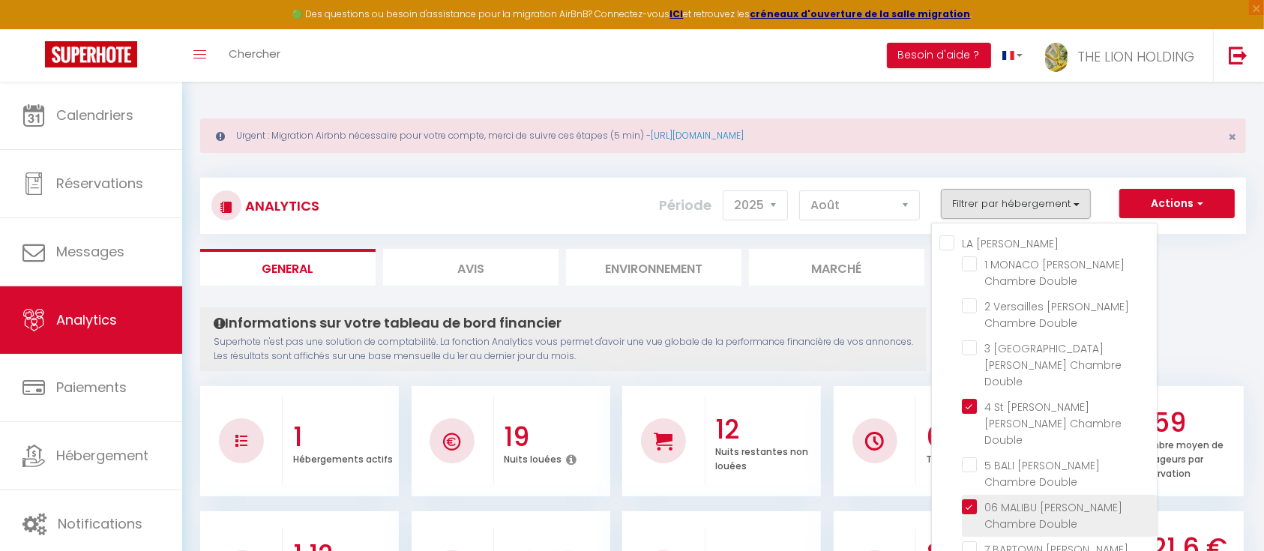
checkbox Double "false"
checkbox coquelicots "false"
checkbox Leclerc "false"
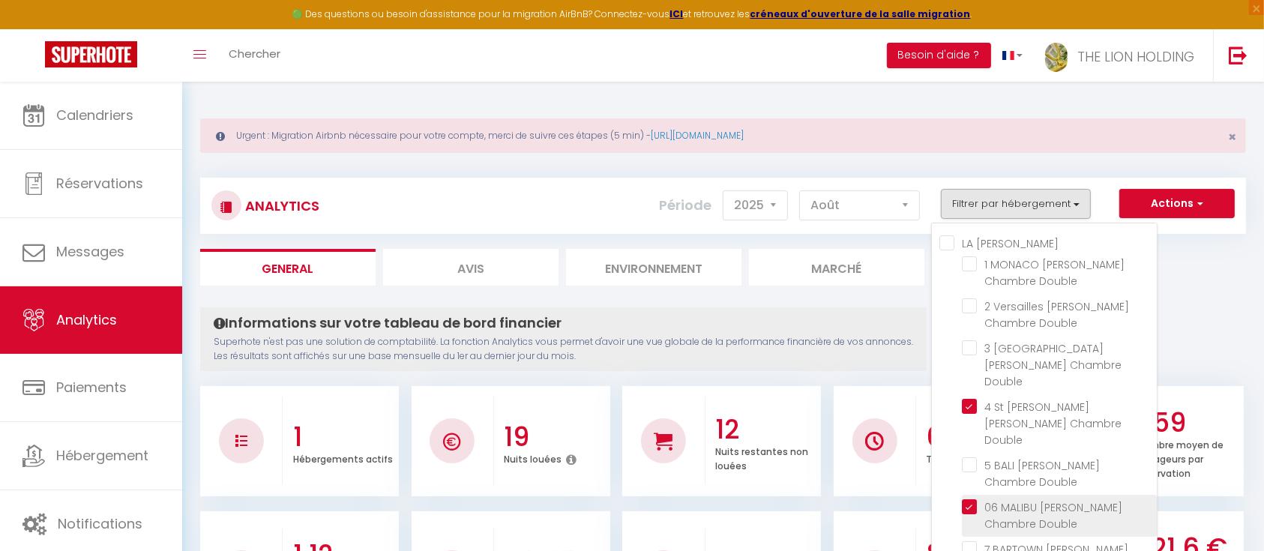
checkbox Leclerc "false"
checkbox 2h30 "false"
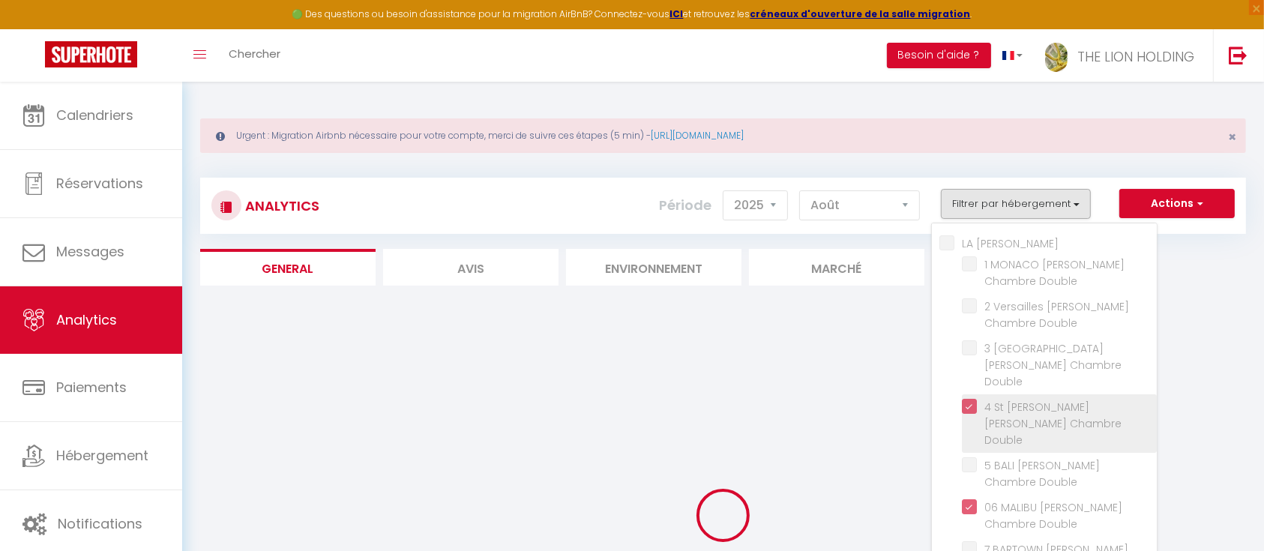
click at [971, 399] on Double "checkbox" at bounding box center [1059, 406] width 195 height 15
checkbox Double "false"
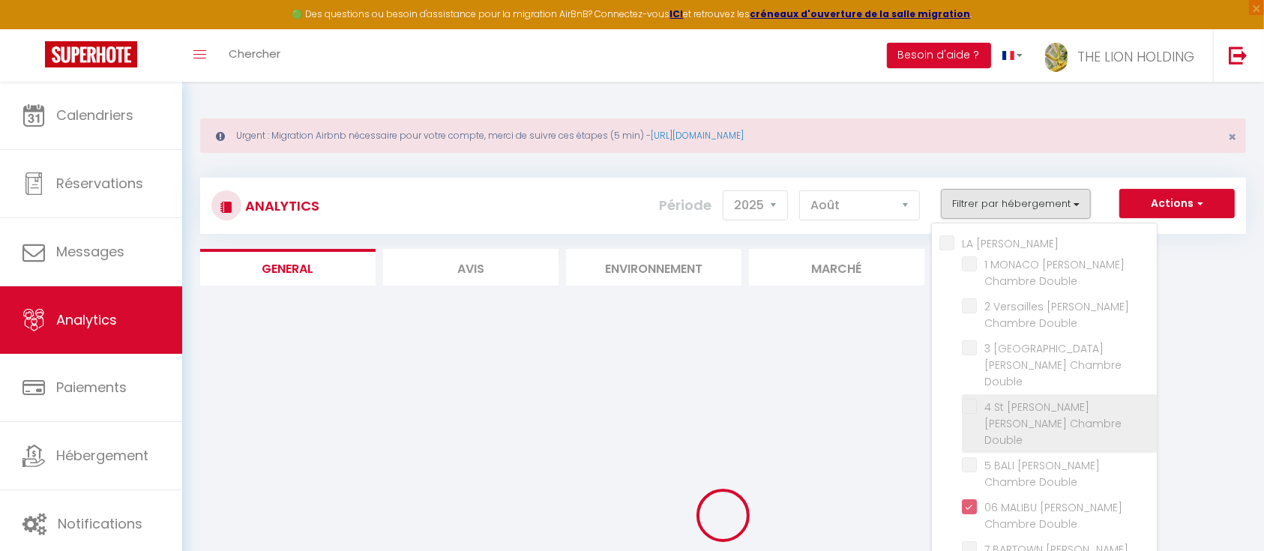
checkbox Double "false"
checkbox coquelicots "false"
checkbox Leclerc "false"
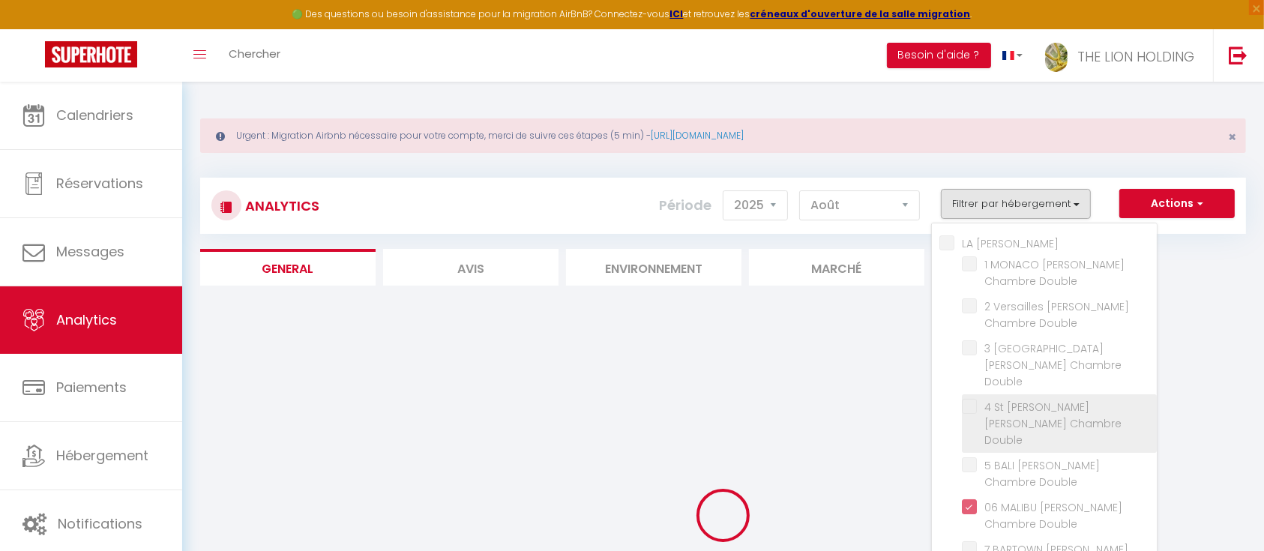
checkbox Leclerc "false"
checkbox 2h30 "false"
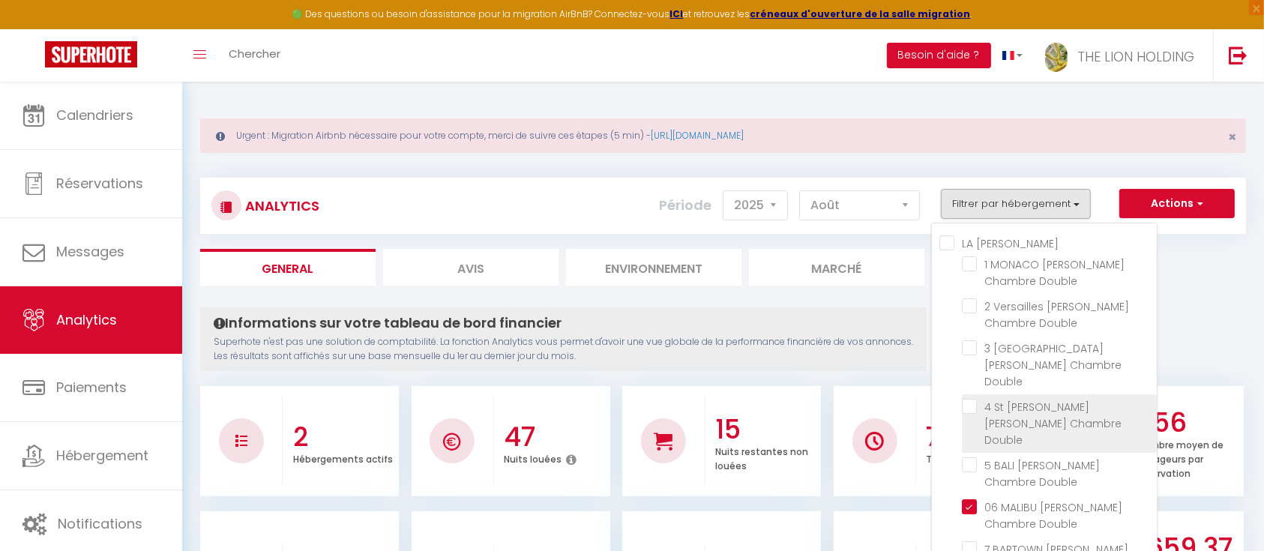
checkbox Double "false"
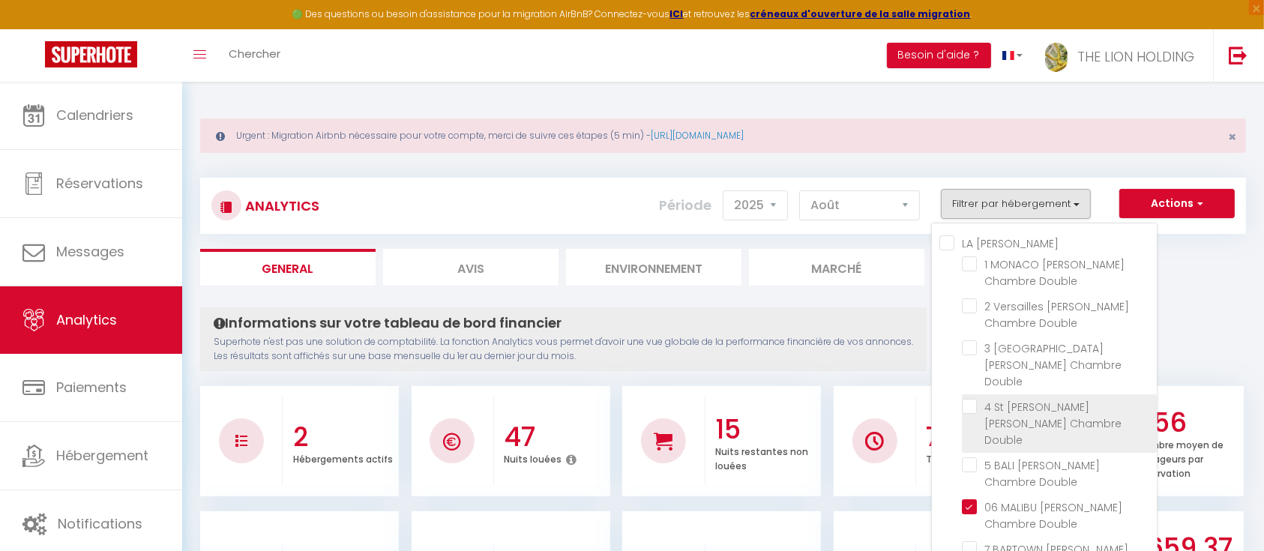
checkbox coquelicots "false"
checkbox Leclerc "false"
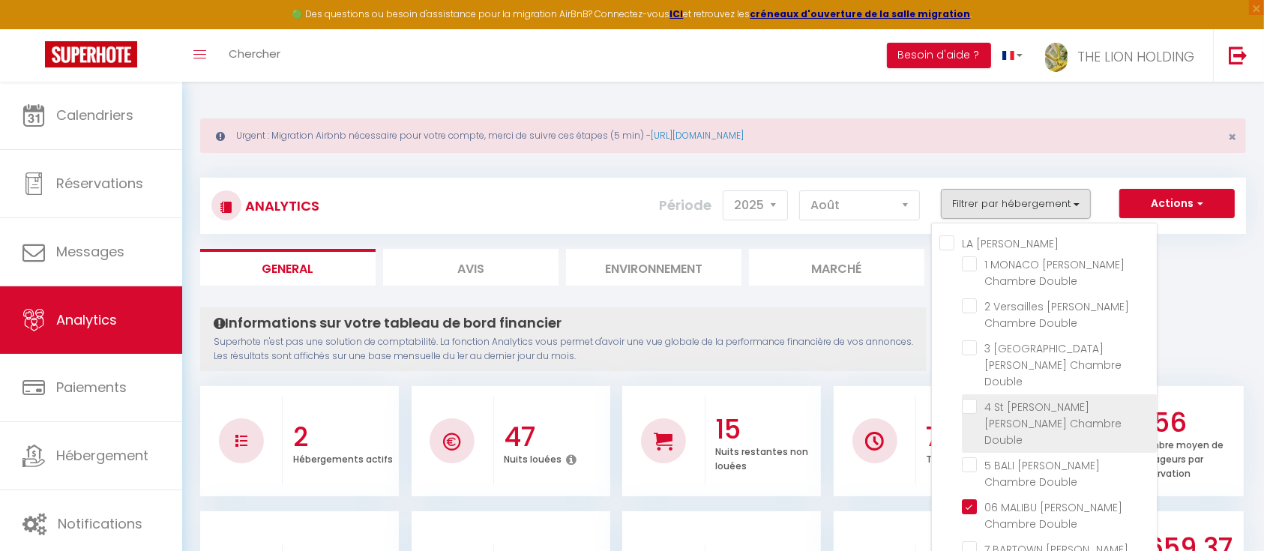
checkbox 2h30 "false"
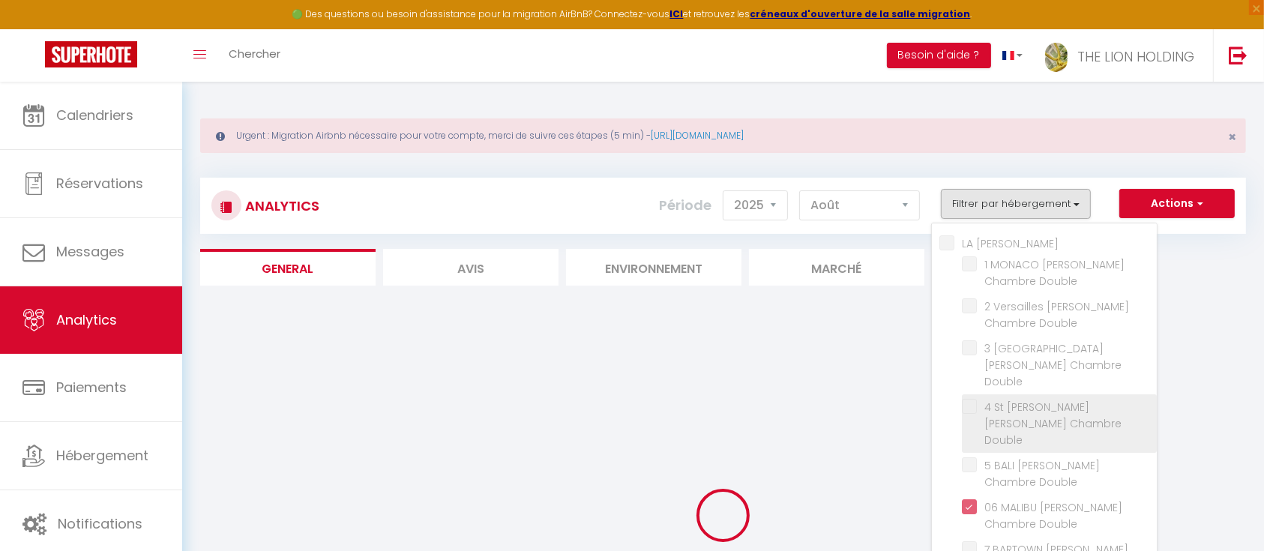
checkbox Double "false"
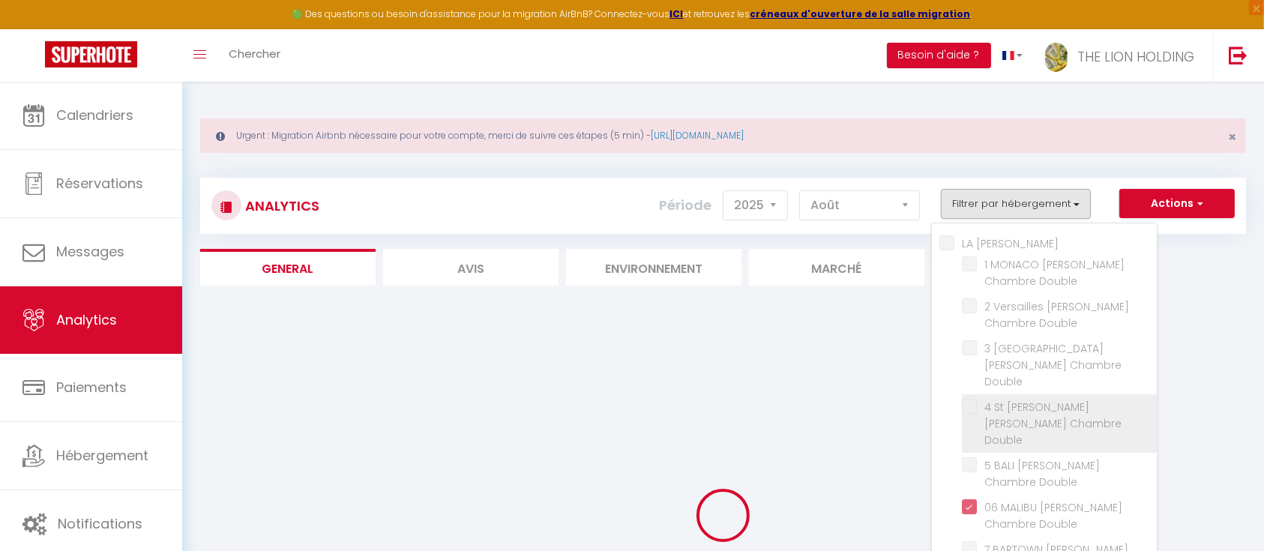
checkbox coquelicots "false"
checkbox Leclerc "false"
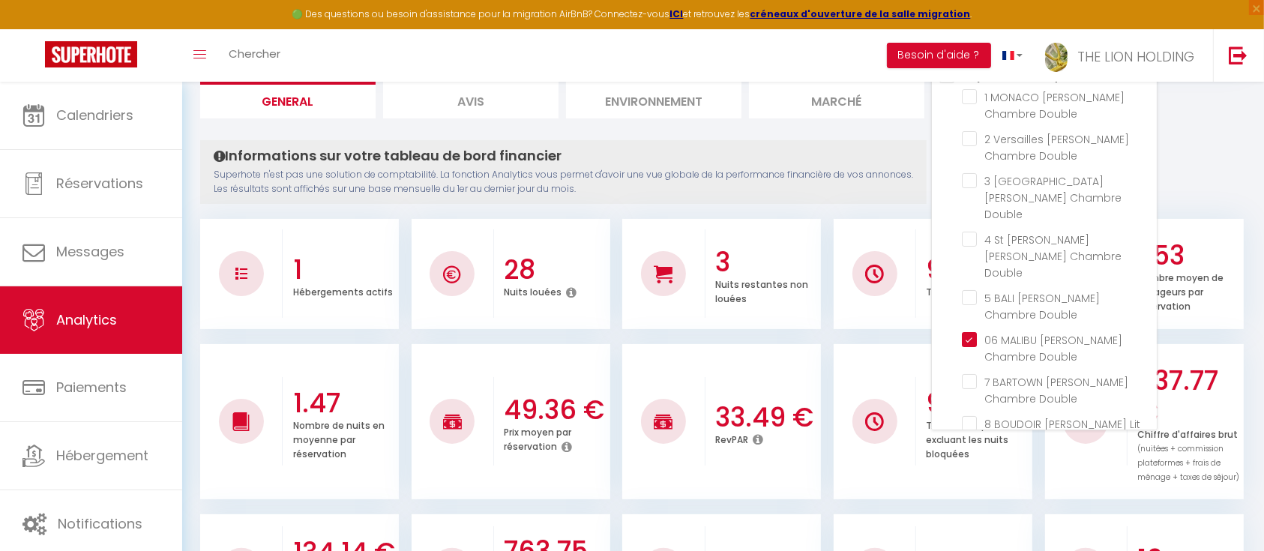
scroll to position [78, 0]
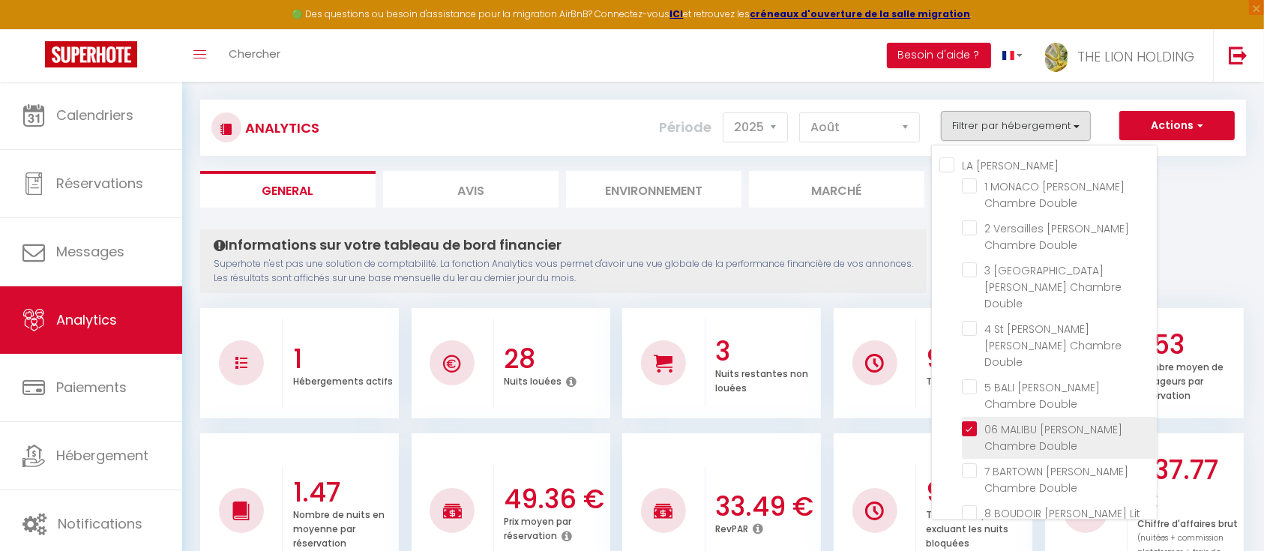
click at [970, 421] on Double "checkbox" at bounding box center [1059, 428] width 195 height 15
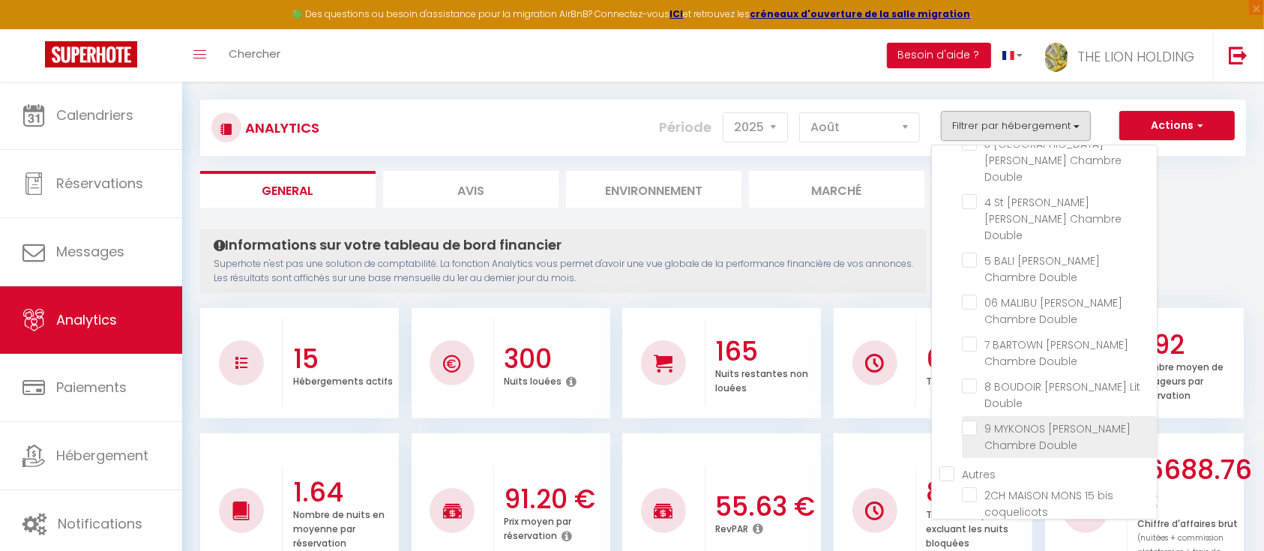
scroll to position [139, 0]
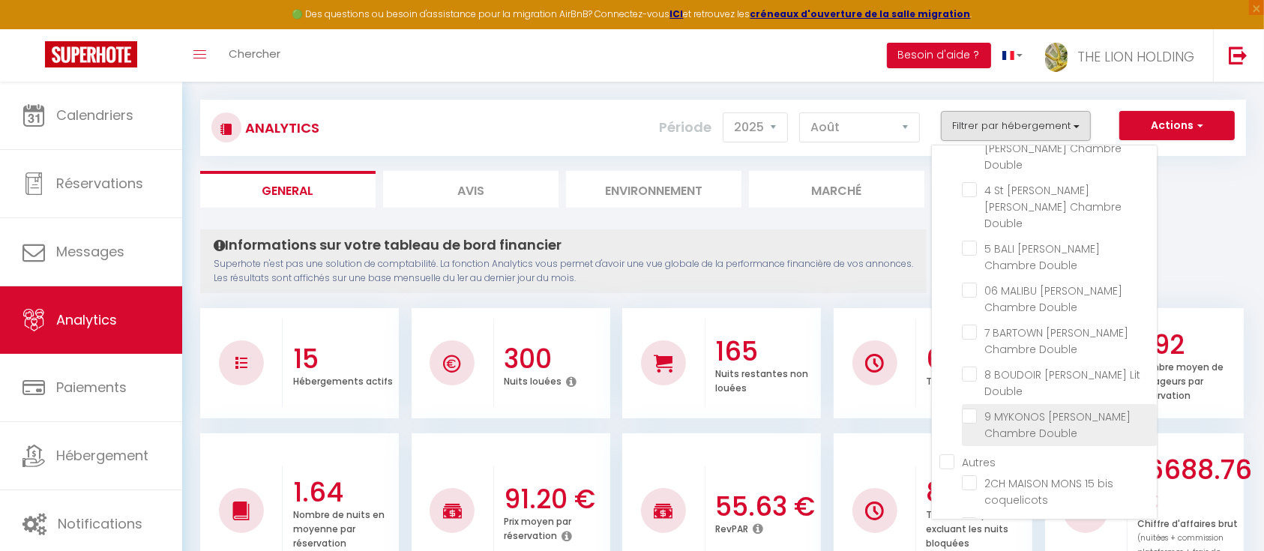
click at [970, 409] on Double "checkbox" at bounding box center [1059, 416] width 195 height 15
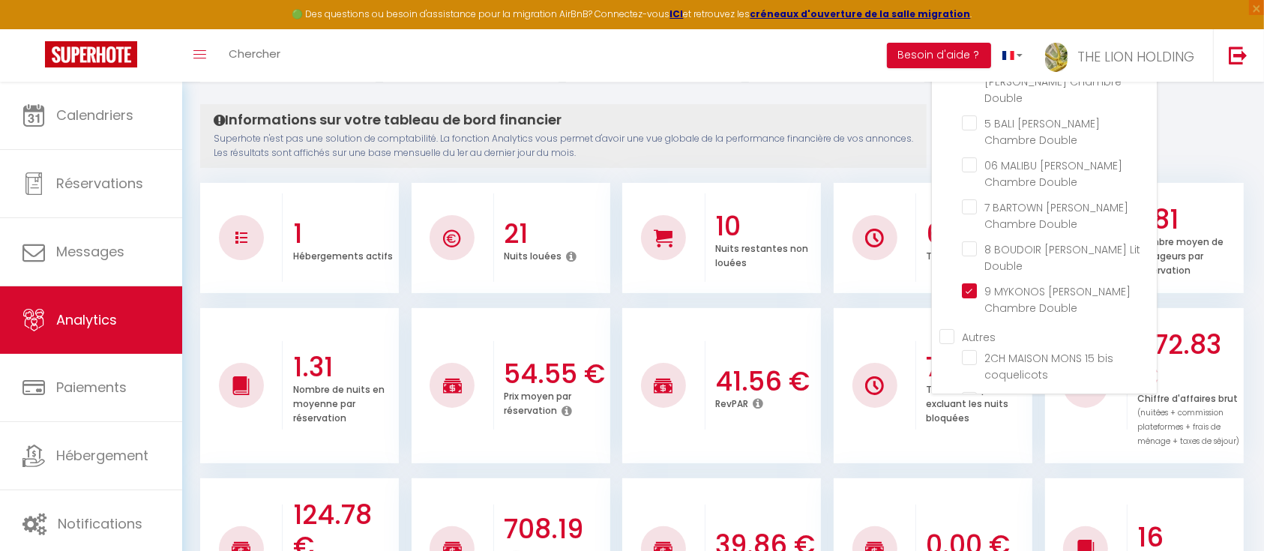
scroll to position [198, 0]
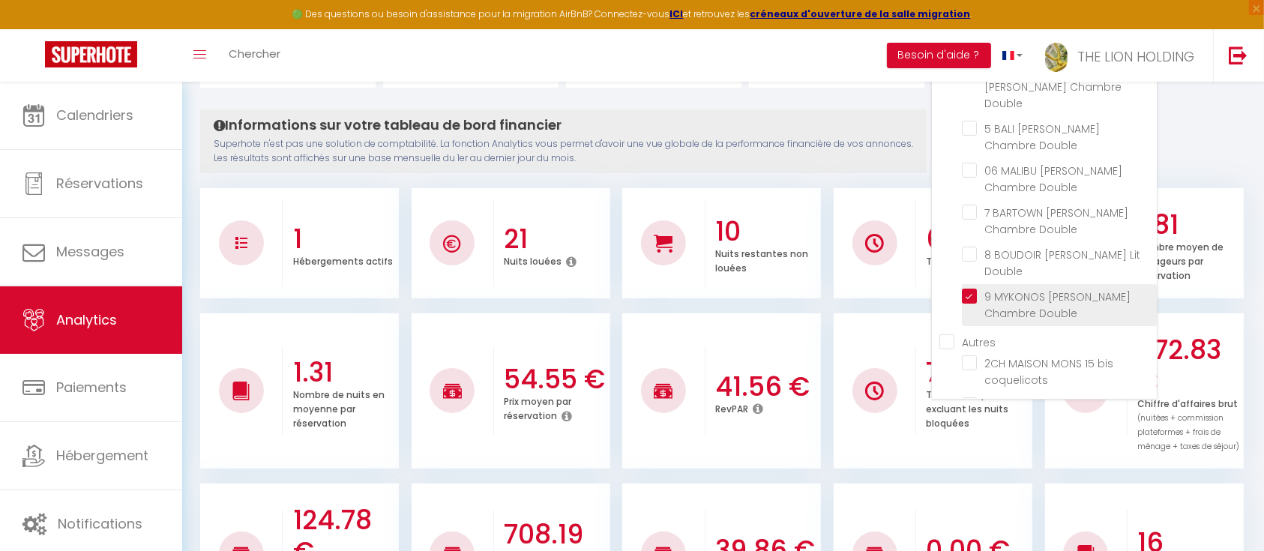
click at [967, 289] on Double "checkbox" at bounding box center [1059, 296] width 195 height 15
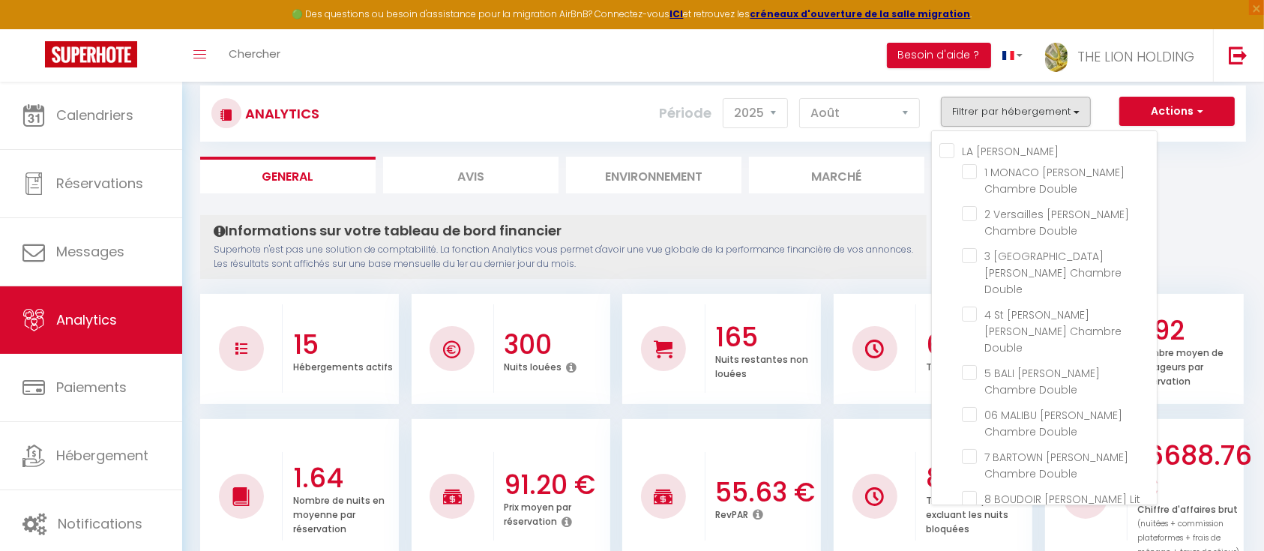
scroll to position [90, 0]
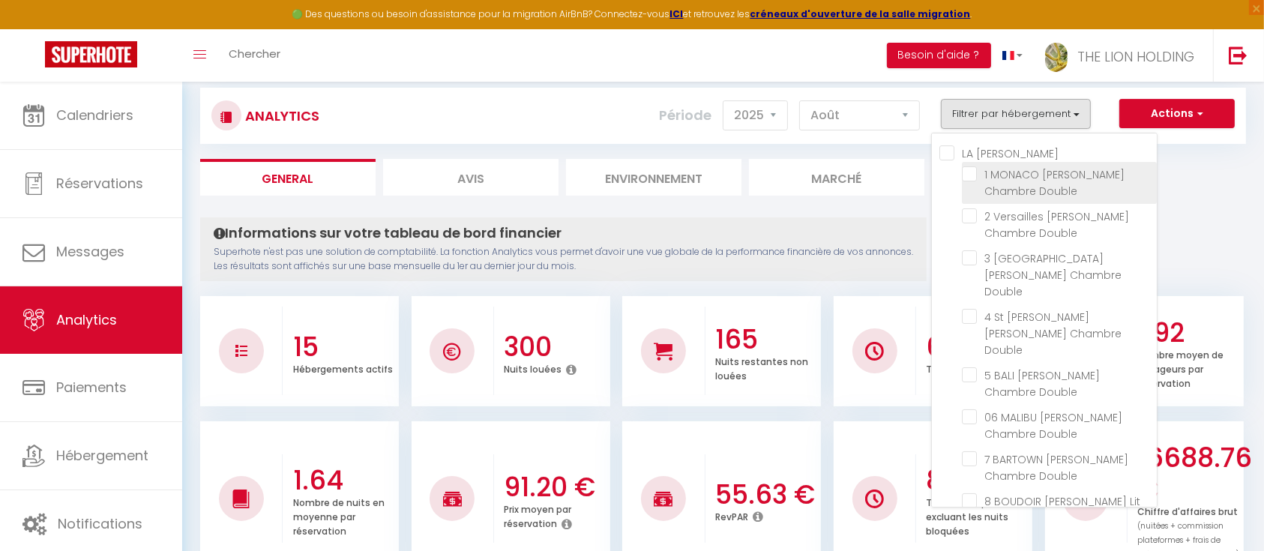
click at [967, 177] on Double "checkbox" at bounding box center [1059, 173] width 195 height 15
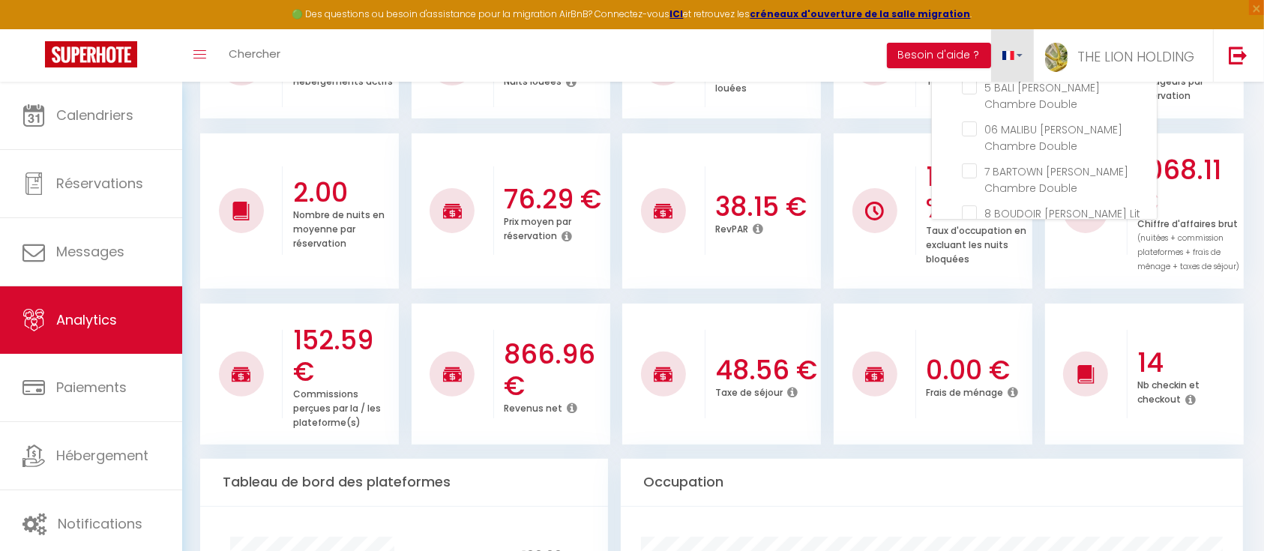
scroll to position [375, 0]
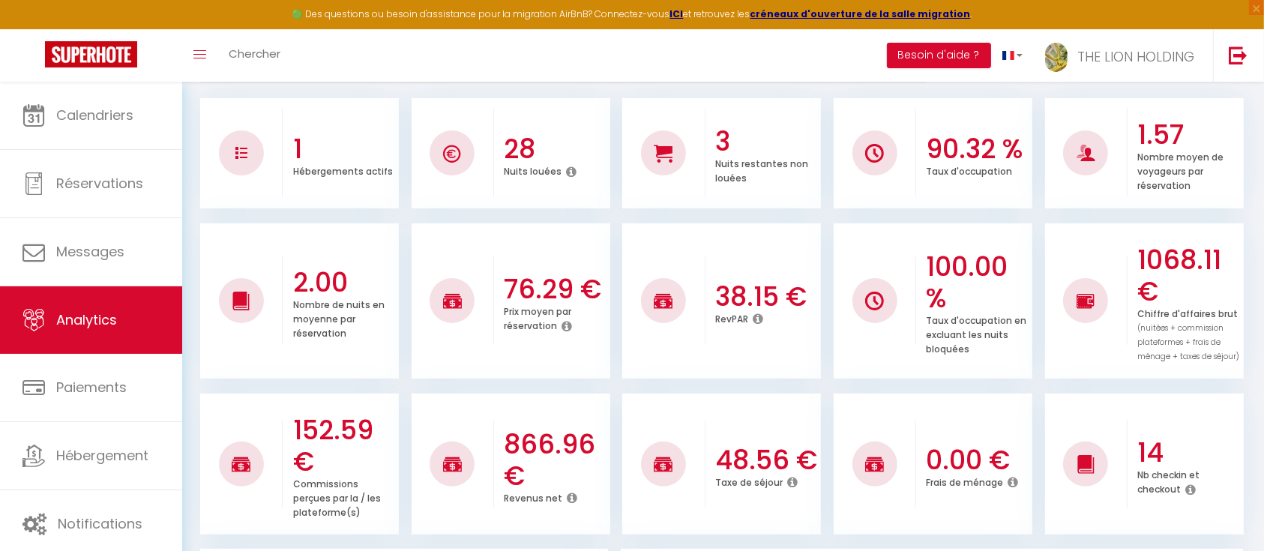
scroll to position [291, 0]
